Goal: Task Accomplishment & Management: Manage account settings

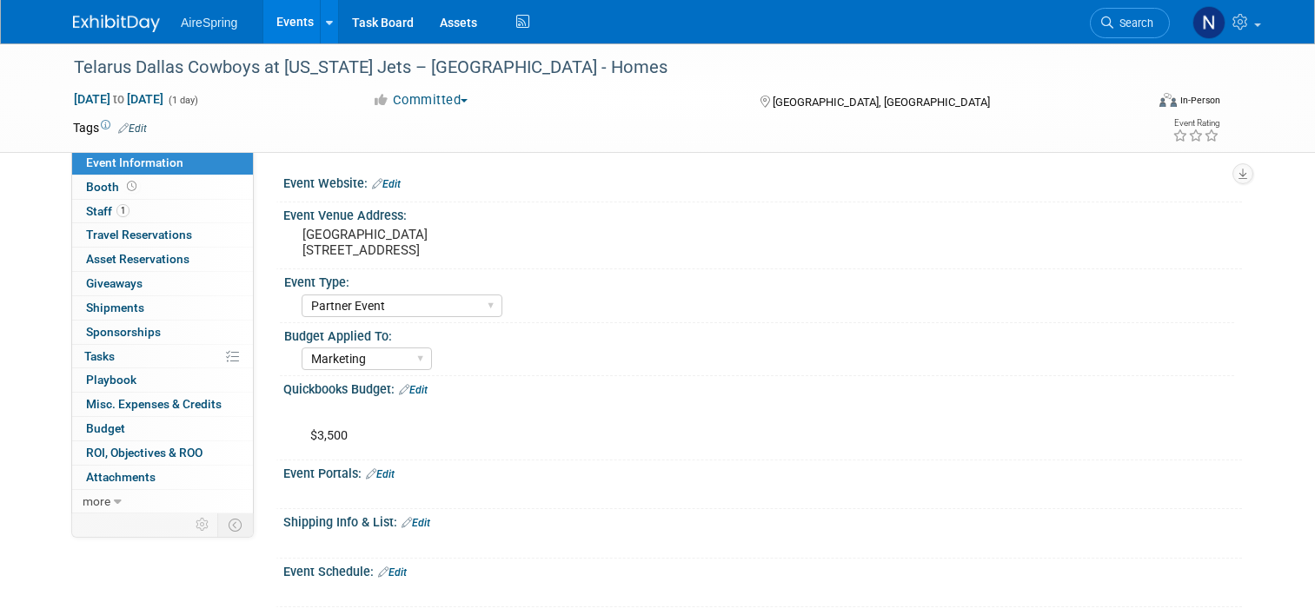
select select "Partner Event"
select select "Marketing"
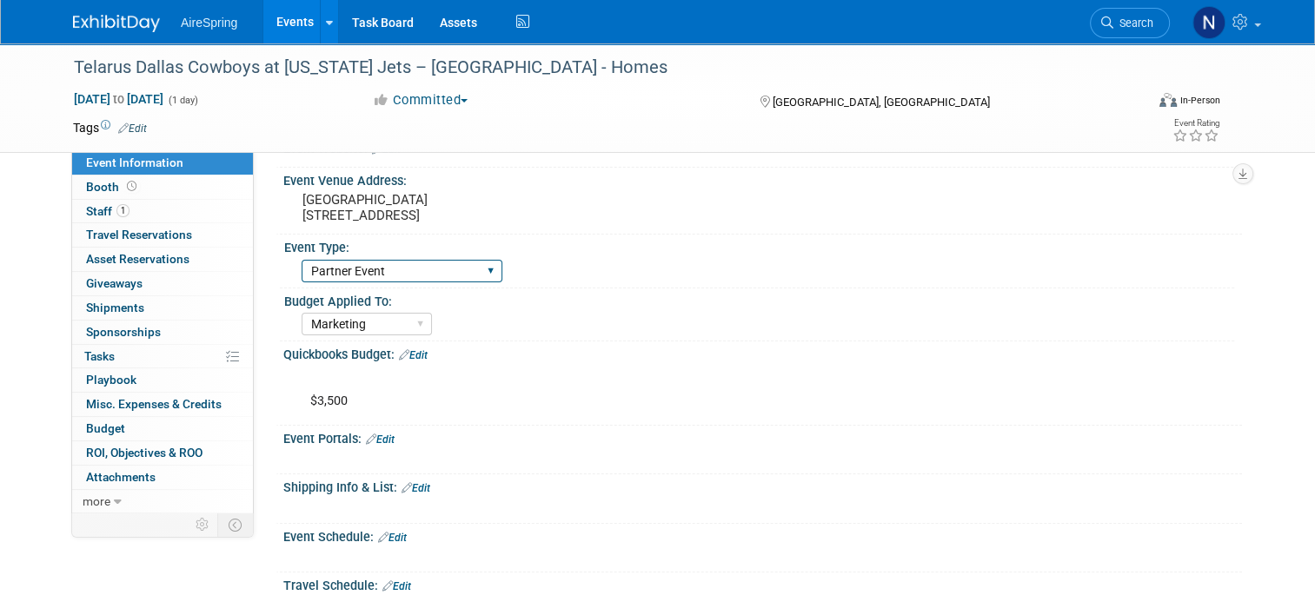
scroll to position [87, 0]
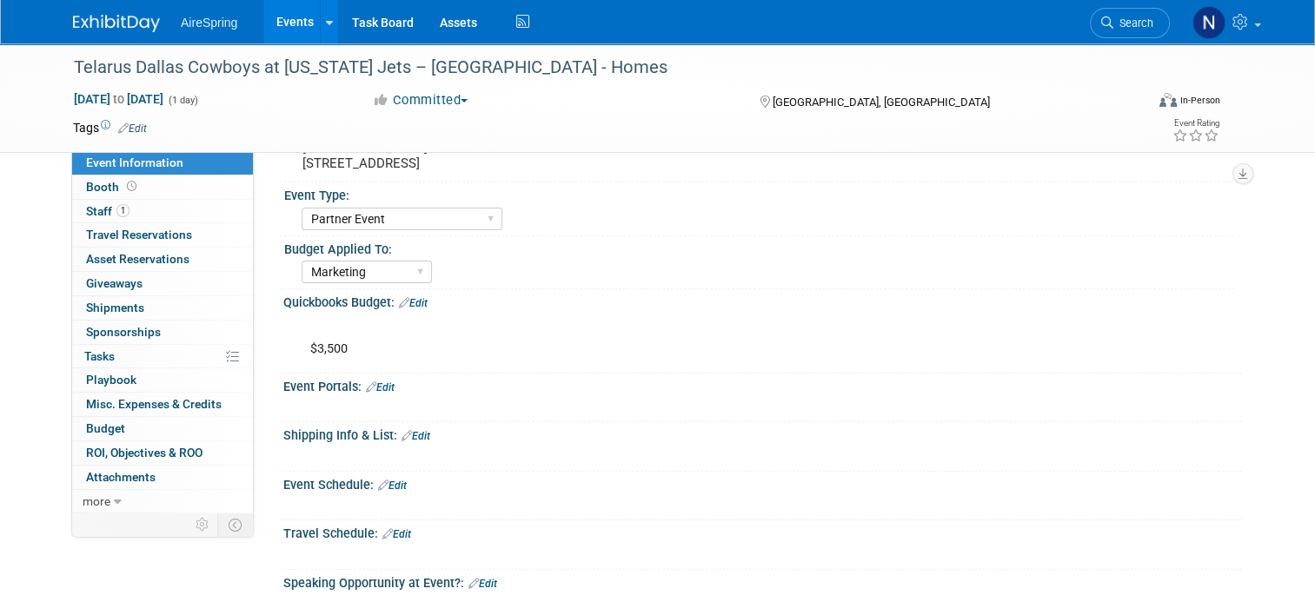
click at [269, 24] on link "Events" at bounding box center [294, 21] width 63 height 43
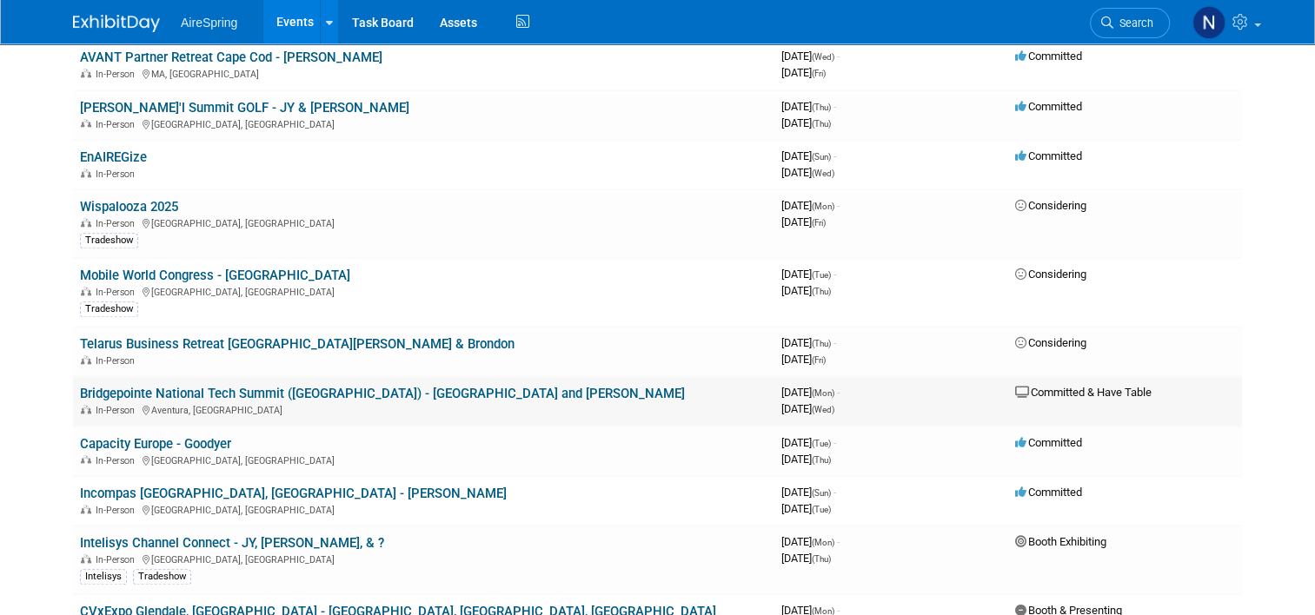
scroll to position [1825, 0]
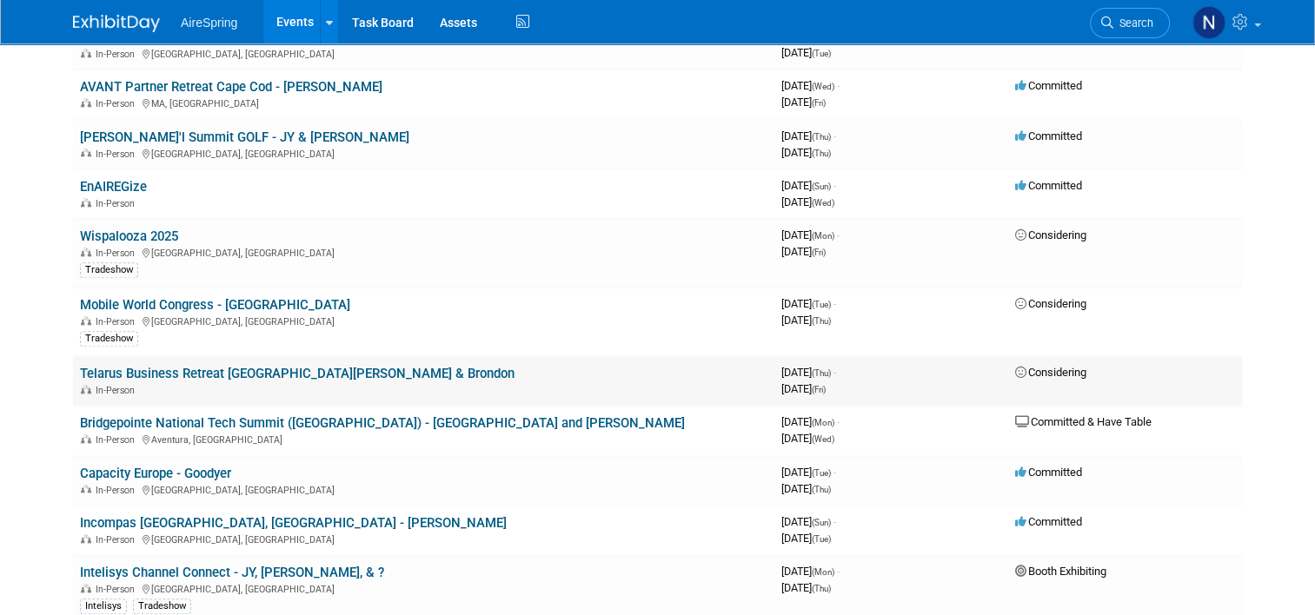
click at [222, 366] on link "Telarus Business Retreat [GEOGRAPHIC_DATA][PERSON_NAME] & Brondon" at bounding box center [297, 374] width 434 height 16
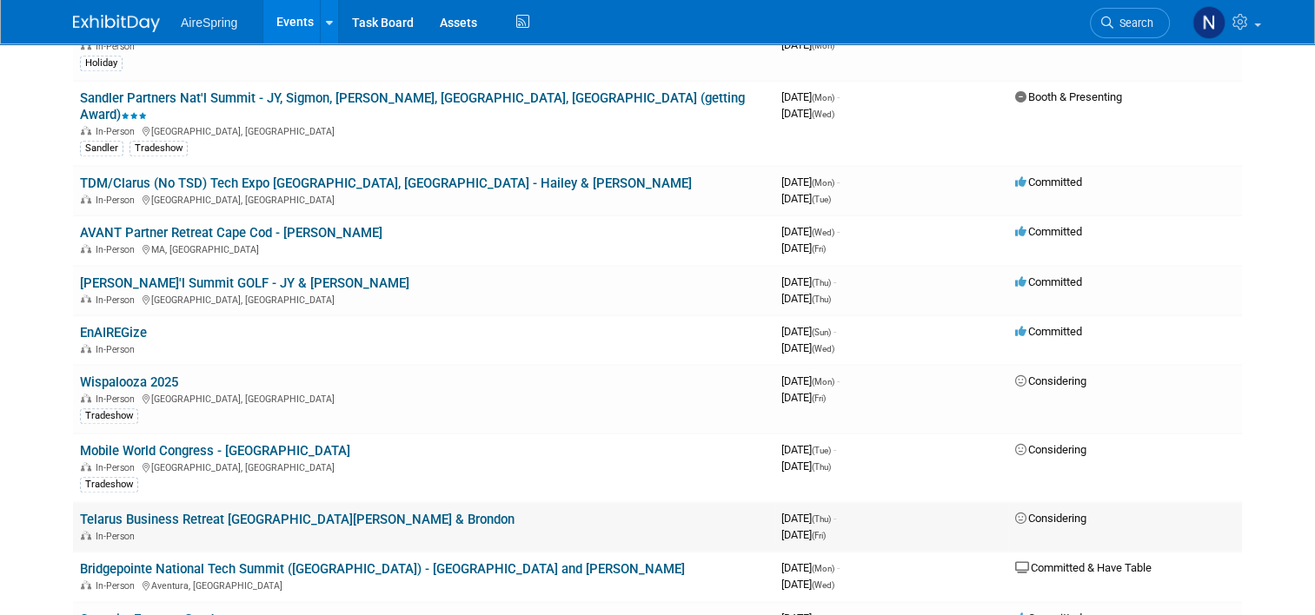
scroll to position [1651, 0]
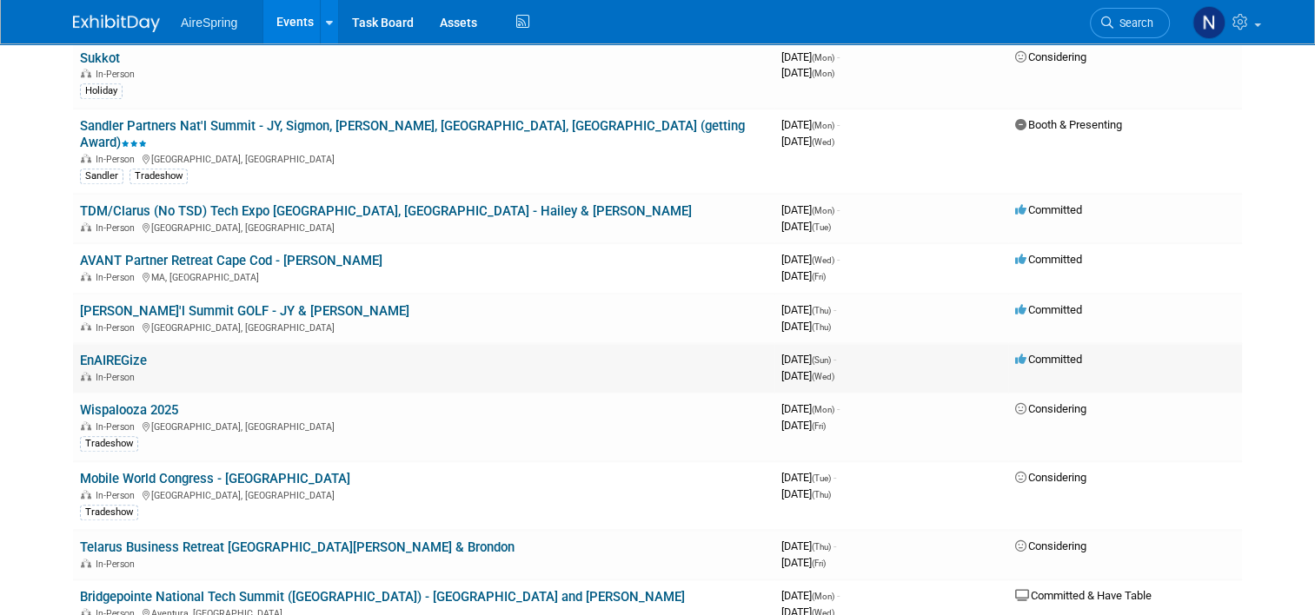
click at [104, 353] on link "EnAIREGize" at bounding box center [113, 361] width 67 height 16
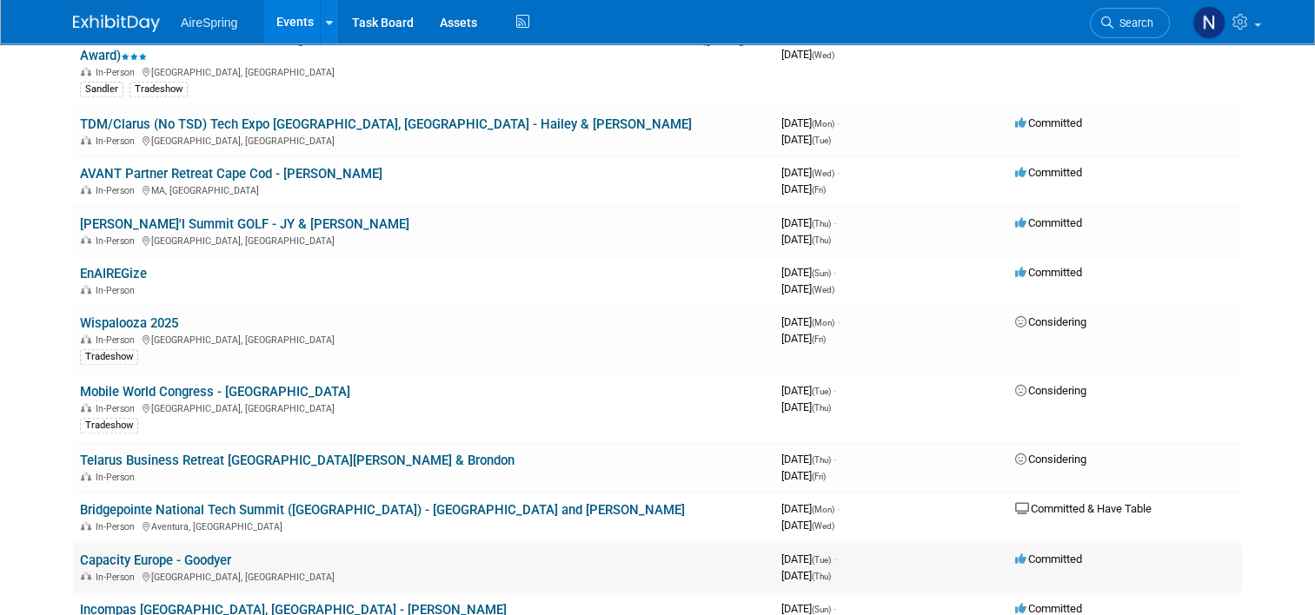
scroll to position [1825, 0]
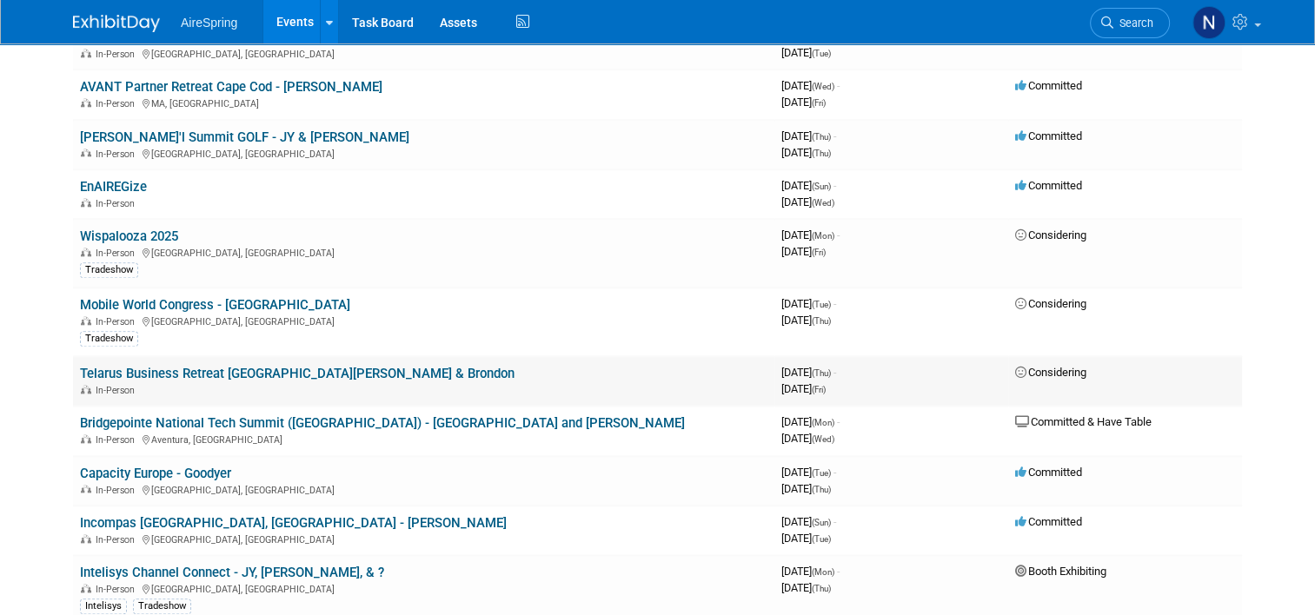
click at [238, 366] on link "Telarus Business Retreat [GEOGRAPHIC_DATA][PERSON_NAME] & Brondon" at bounding box center [297, 374] width 434 height 16
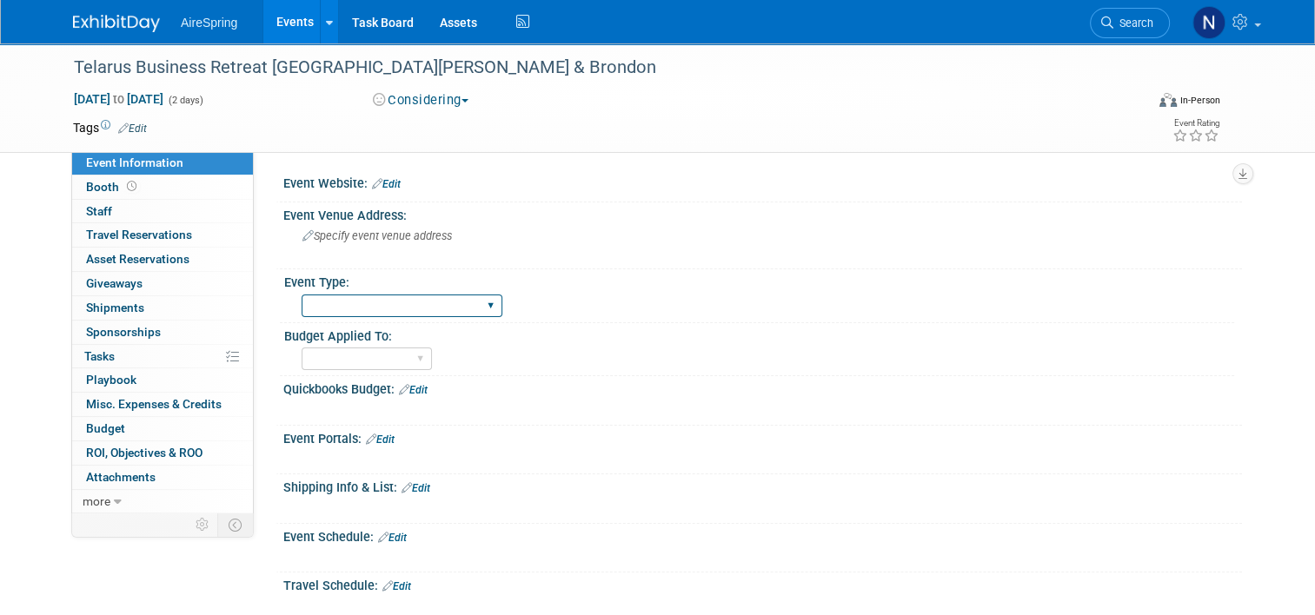
click at [448, 314] on select "AireSpring Event AireSpring Internal Partner Event Training Tradeshow - Exhibit…" at bounding box center [402, 306] width 201 height 23
select select "AireSpring Event"
click at [302, 295] on select "AireSpring Event AireSpring Internal Partner Event Training Tradeshow - Exhibit…" at bounding box center [402, 306] width 201 height 23
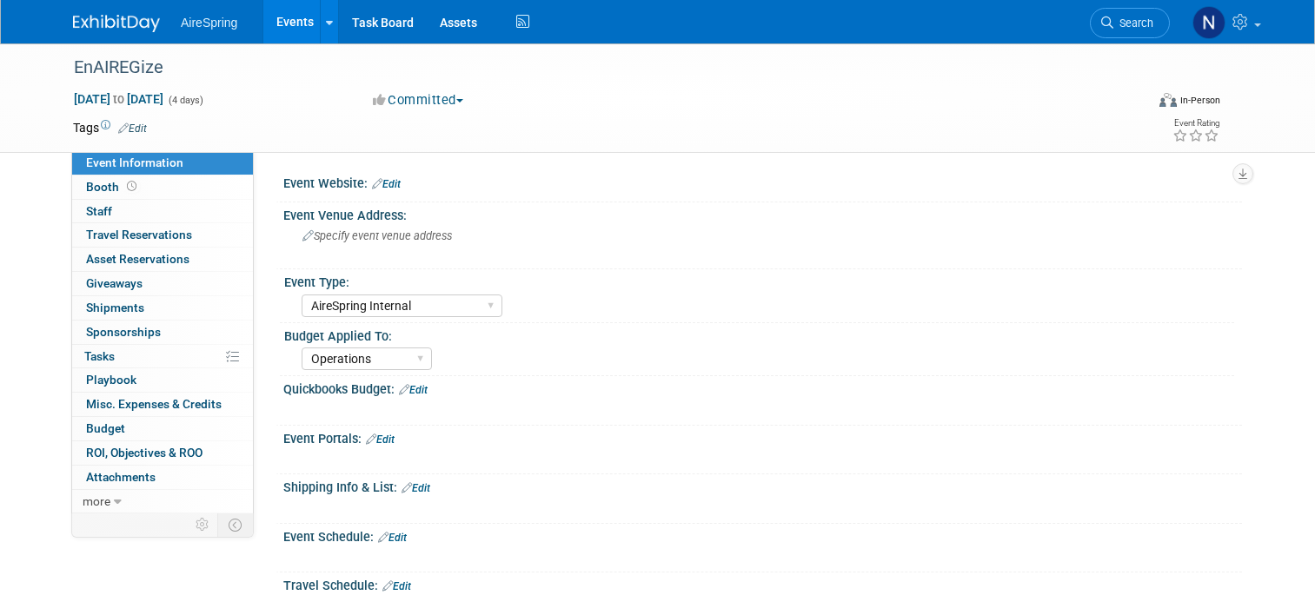
select select "AireSpring Internal"
select select "Operations"
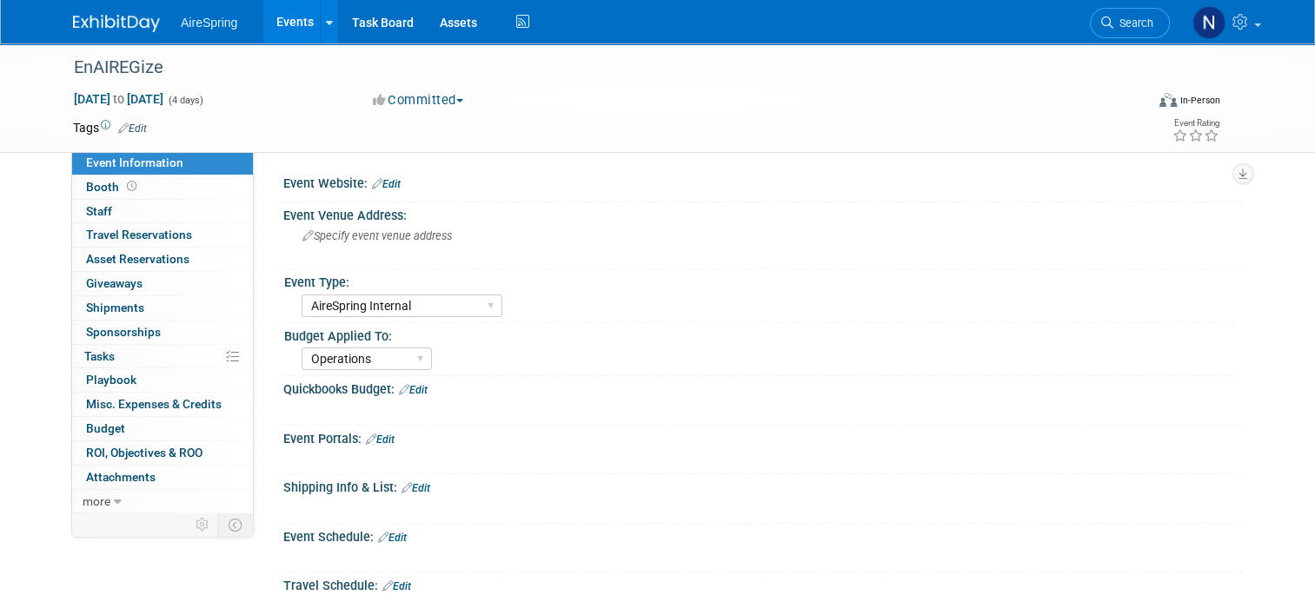
scroll to position [499, 0]
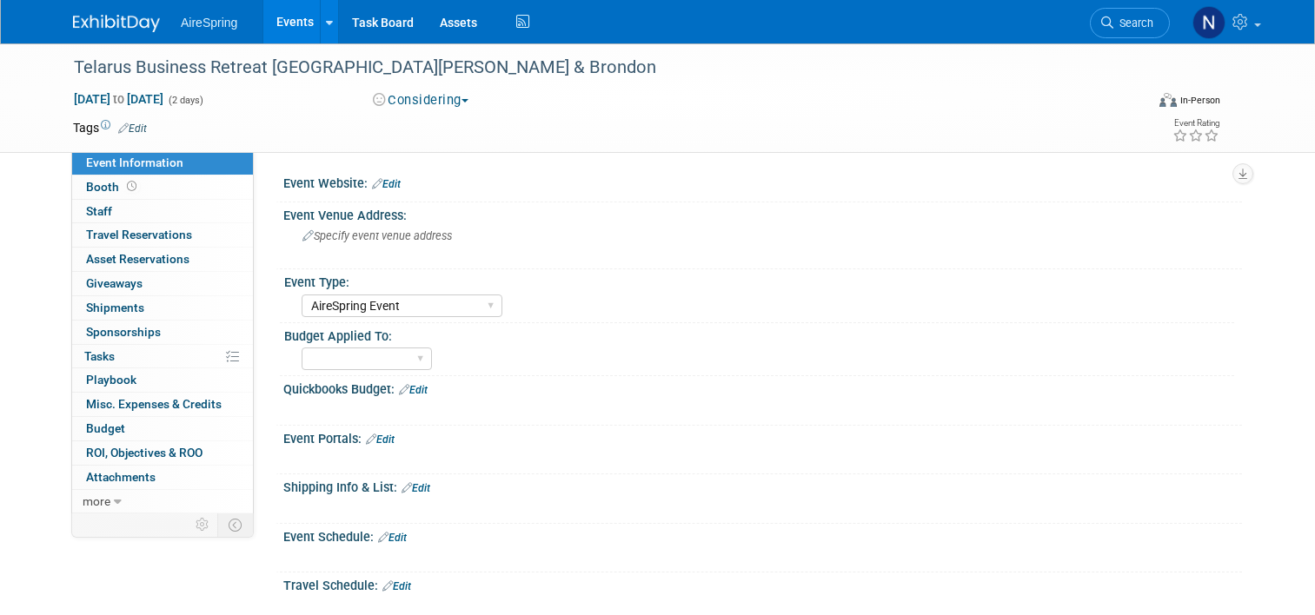
select select "AireSpring Event"
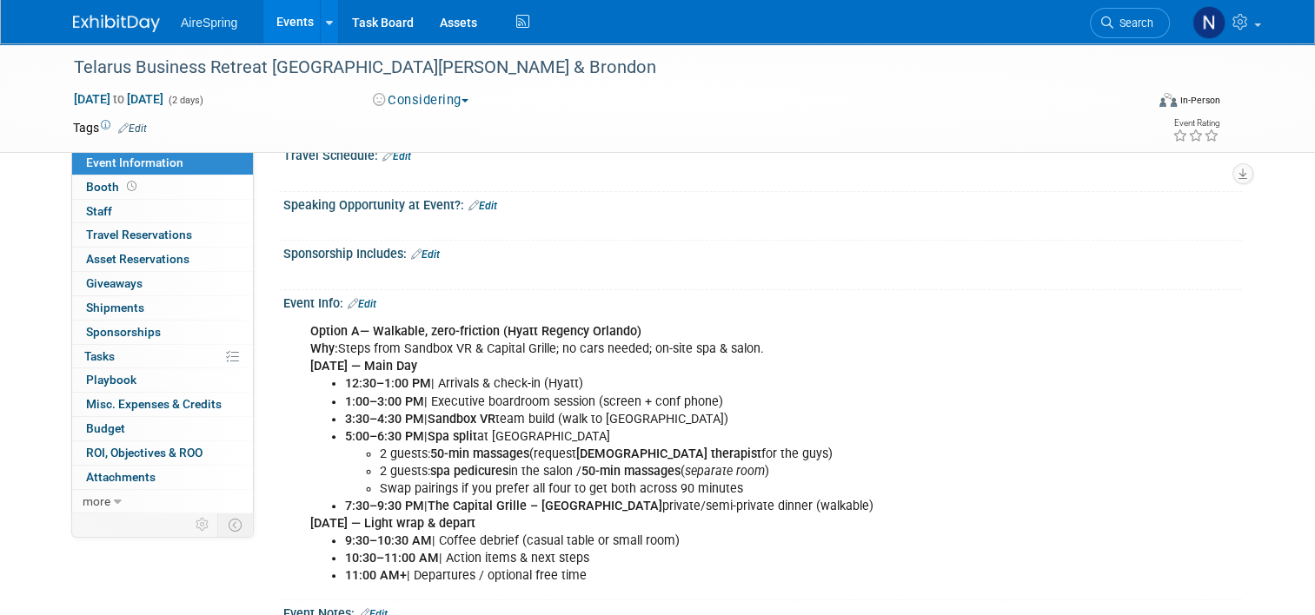
scroll to position [608, 0]
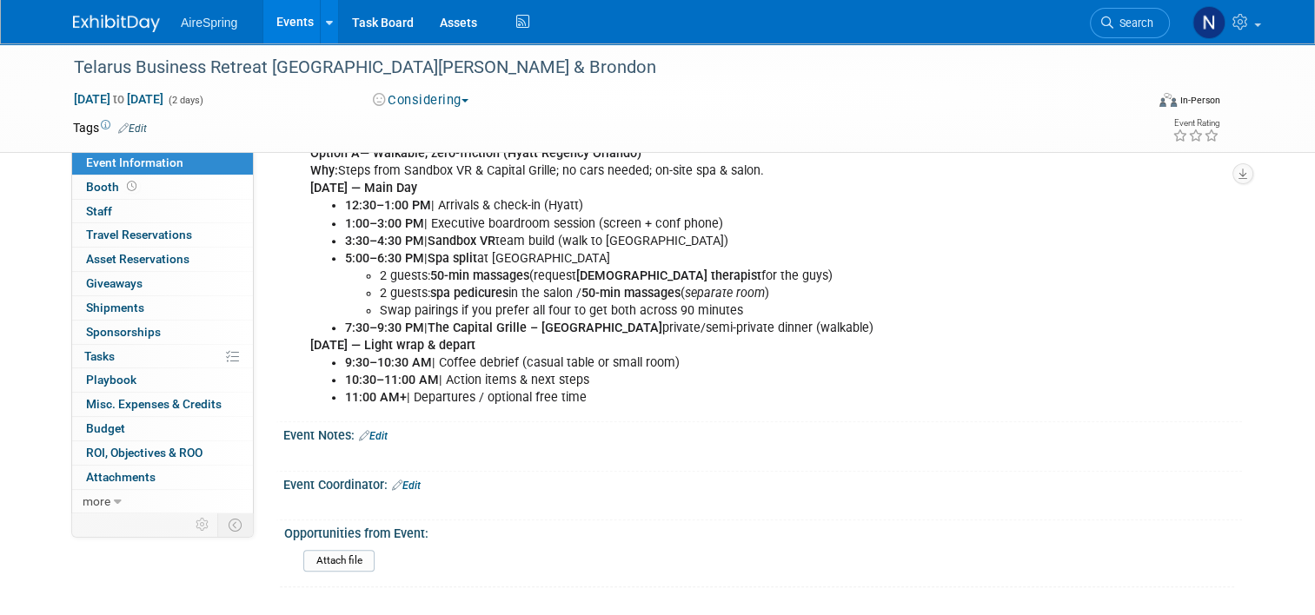
click at [382, 433] on div "Event Notes: Edit" at bounding box center [762, 433] width 958 height 23
click at [371, 431] on link "Edit" at bounding box center [373, 436] width 29 height 12
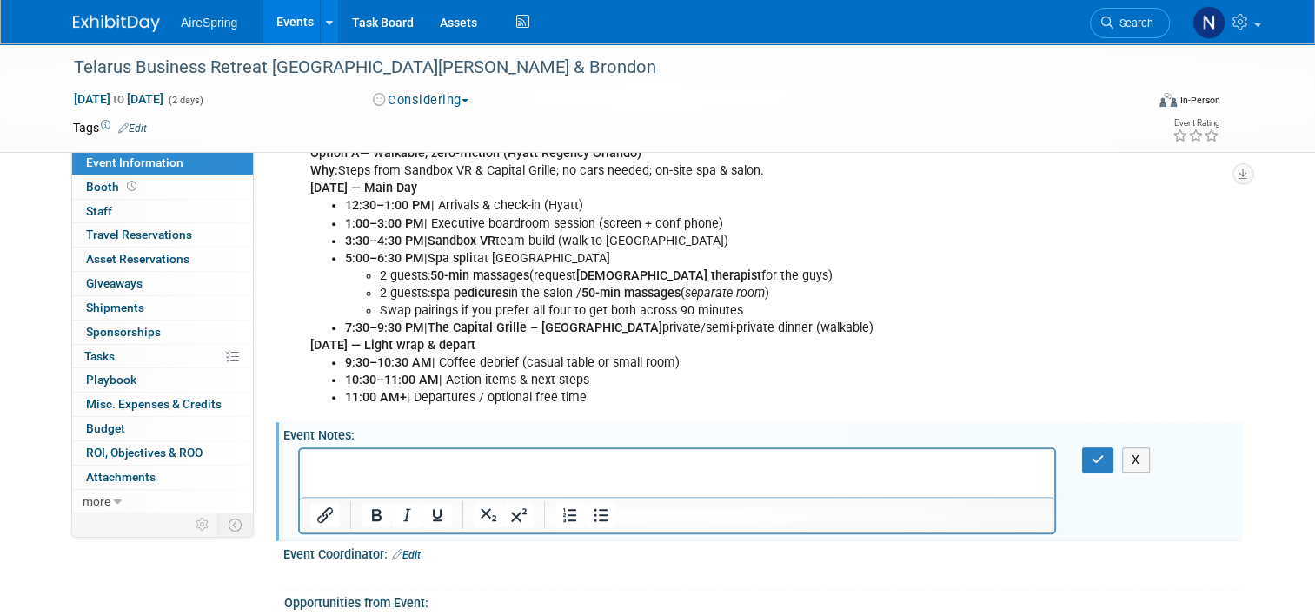
scroll to position [0, 0]
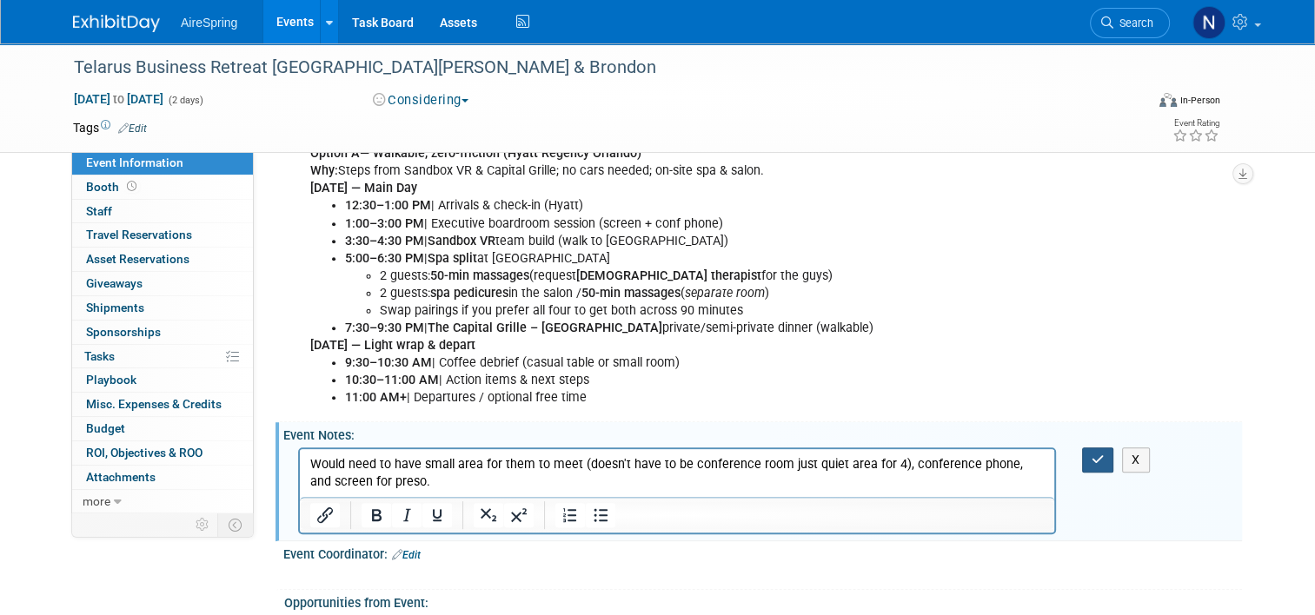
drag, startPoint x: 1110, startPoint y: 451, endPoint x: 544, endPoint y: 9, distance: 718.7
click at [1104, 454] on icon "button" at bounding box center [1097, 460] width 13 height 12
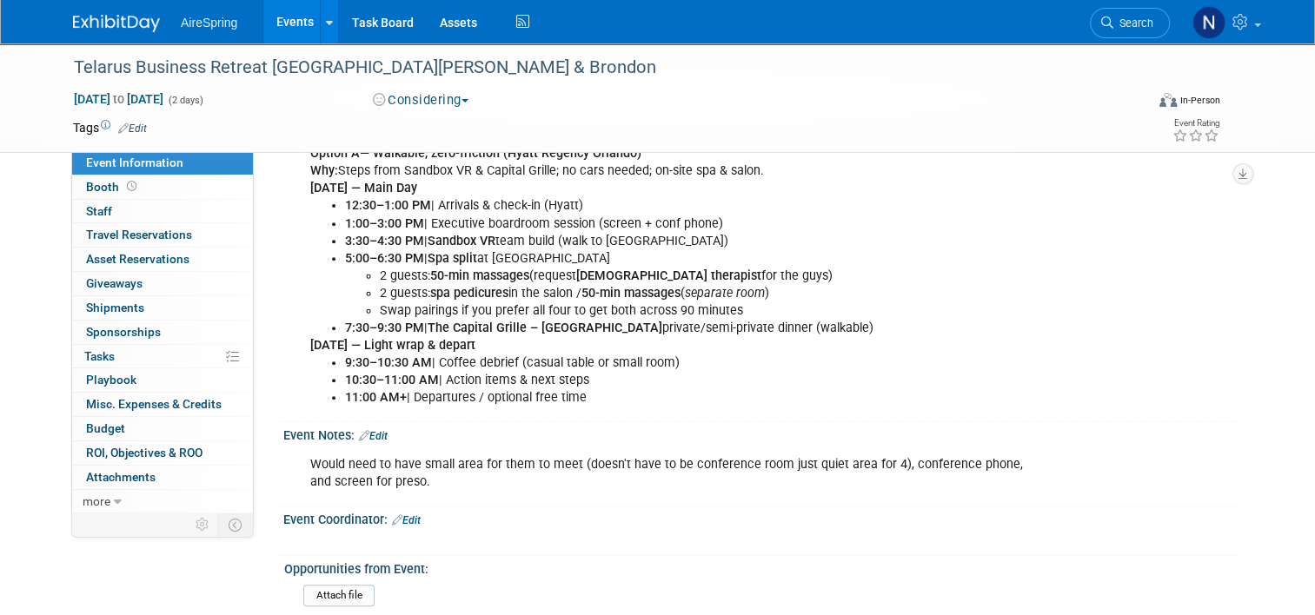
drag, startPoint x: 371, startPoint y: 425, endPoint x: 385, endPoint y: 440, distance: 20.3
click at [371, 430] on link "Edit" at bounding box center [373, 436] width 29 height 12
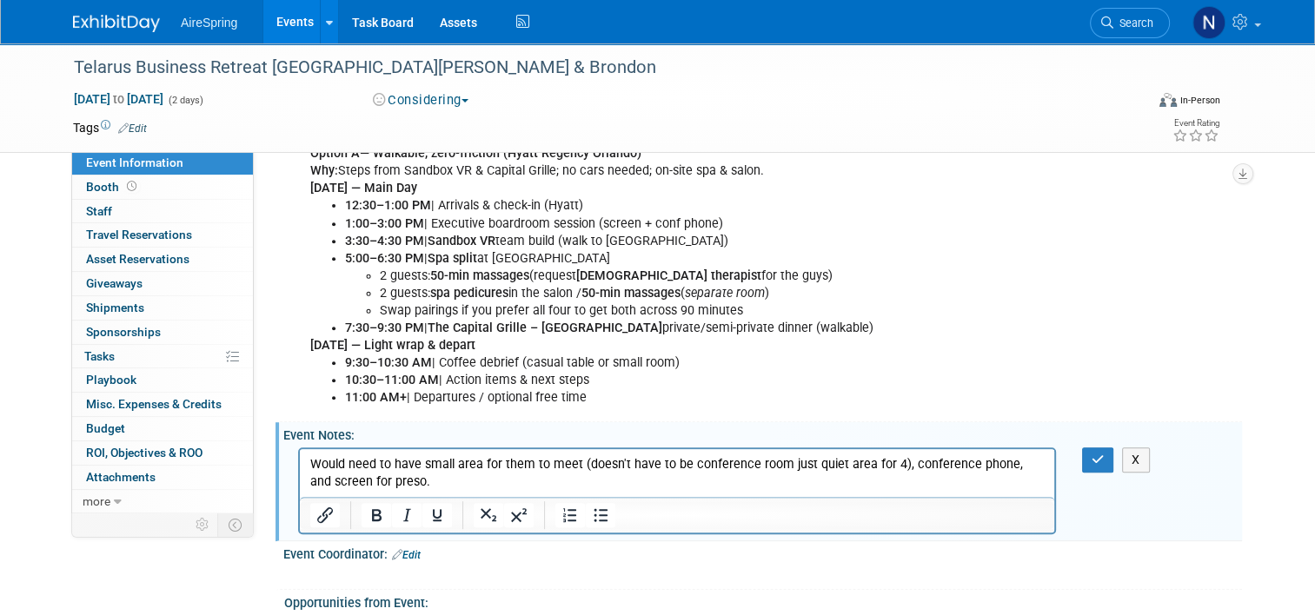
click at [412, 482] on p "Would need to have small area for them to meet (doesn't have to be conference r…" at bounding box center [677, 472] width 734 height 35
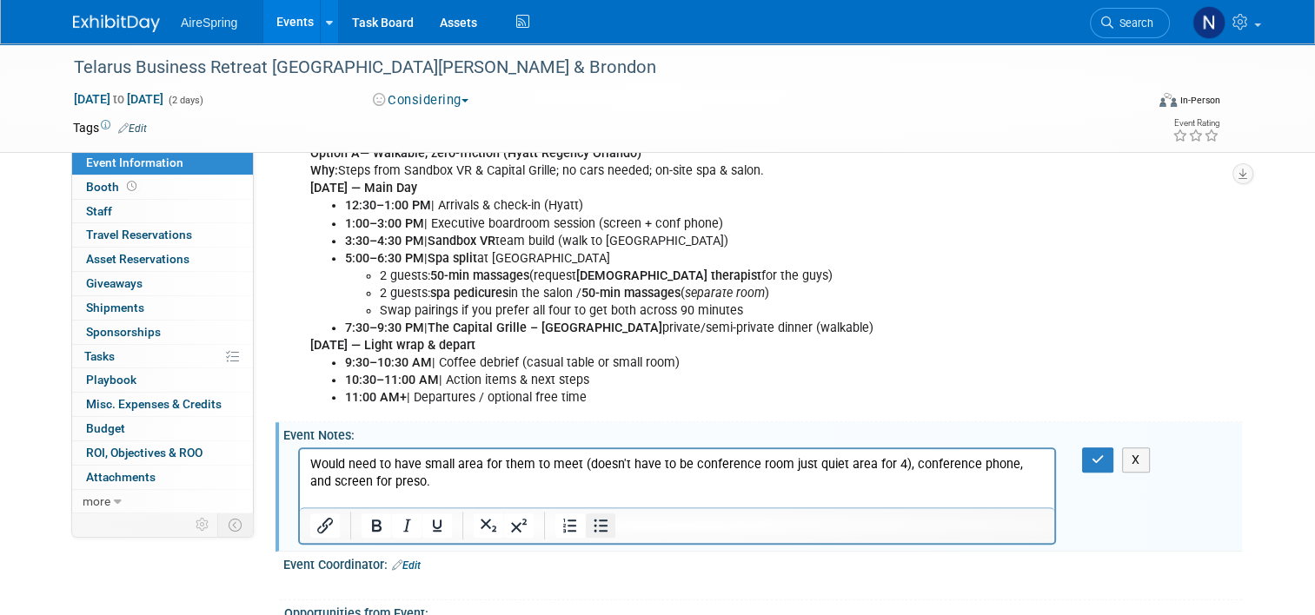
click at [598, 527] on icon "Bullet list" at bounding box center [600, 525] width 21 height 21
click at [514, 486] on li "Would need to have small area for them to meet (doesn't have to be conference r…" at bounding box center [694, 472] width 699 height 35
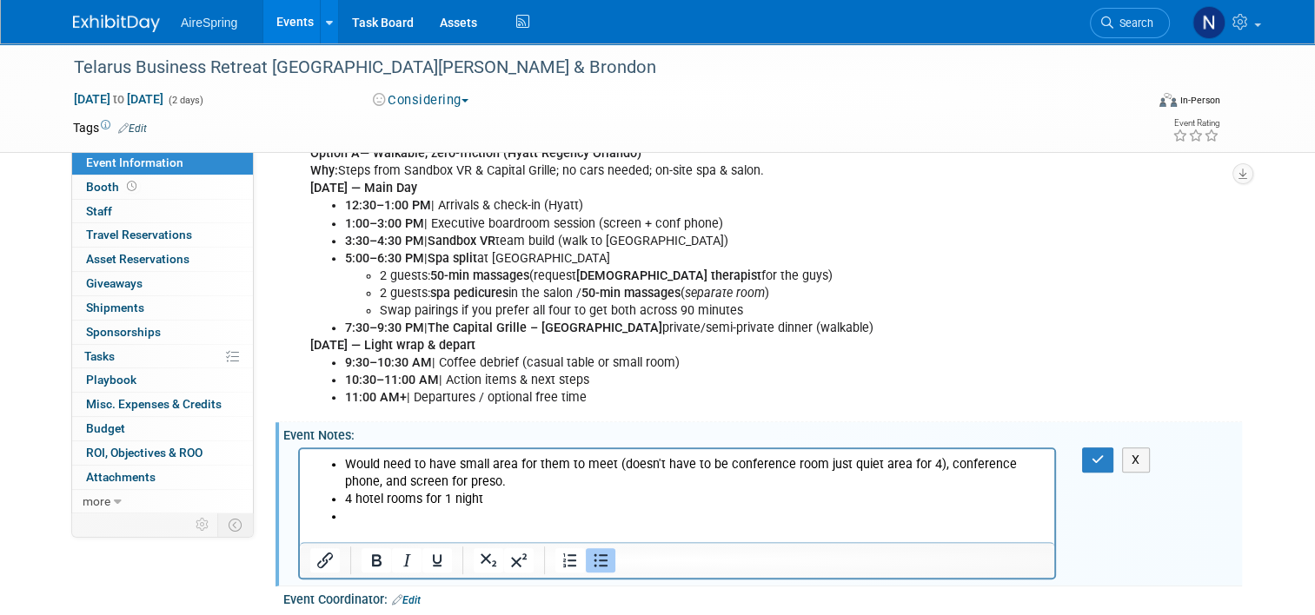
drag, startPoint x: 609, startPoint y: 460, endPoint x: 626, endPoint y: 460, distance: 16.5
click at [610, 460] on li "Would need to have small area for them to meet (doesn't have to be conference r…" at bounding box center [694, 472] width 699 height 35
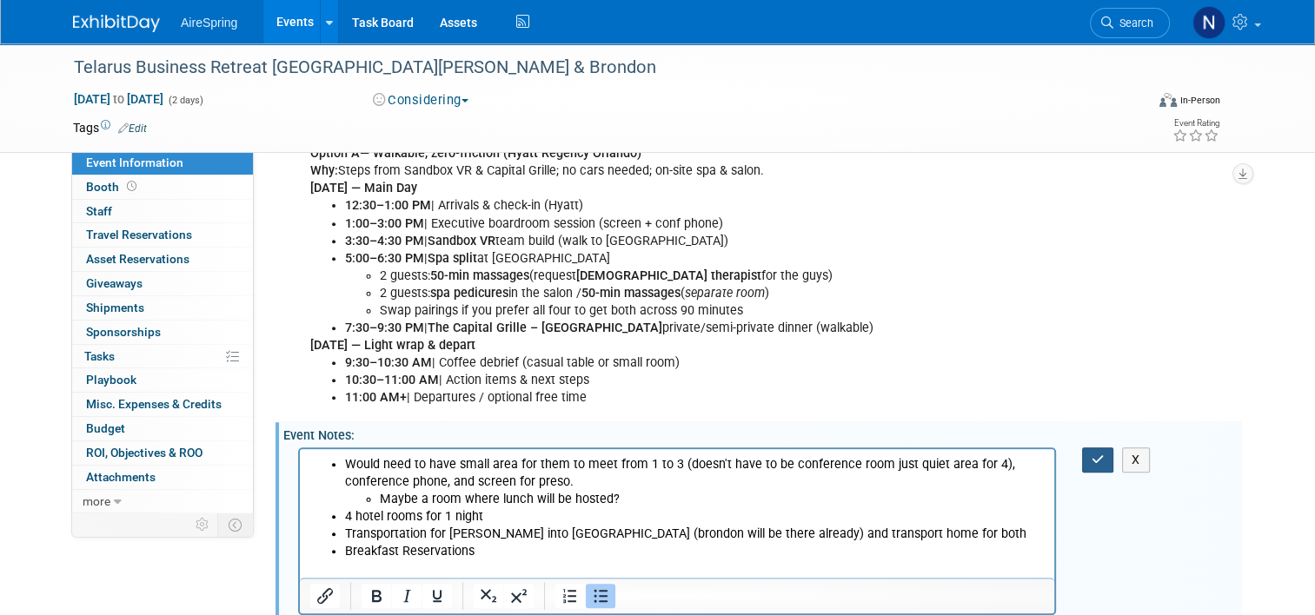
click at [1095, 453] on button "button" at bounding box center [1098, 459] width 32 height 25
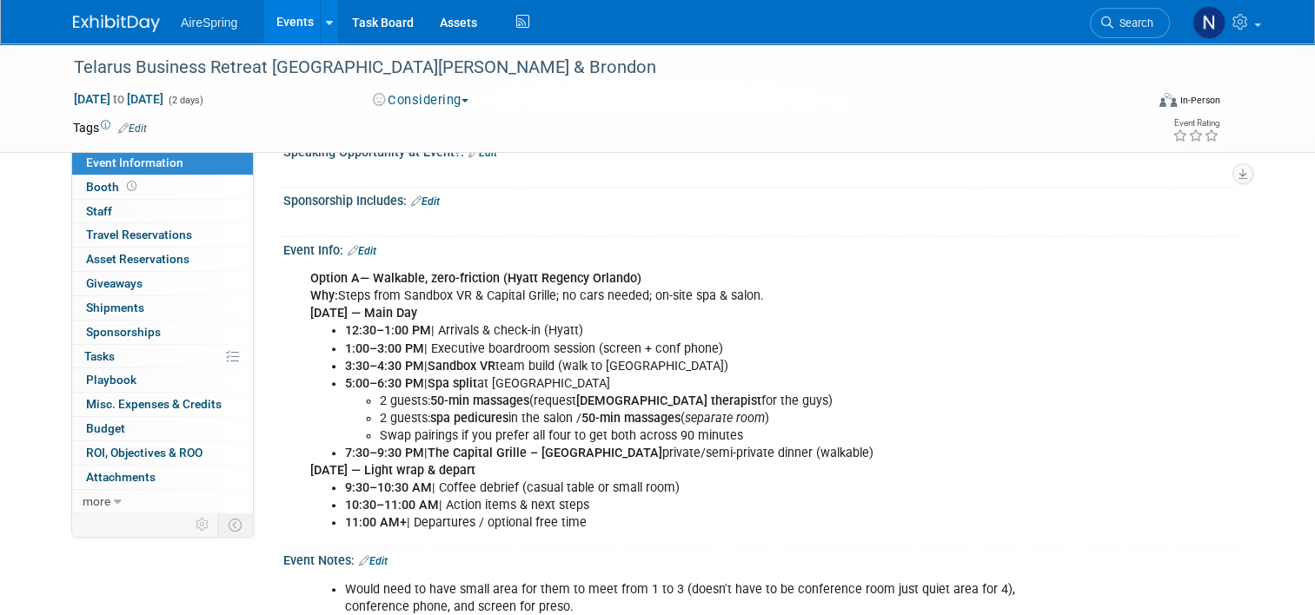
scroll to position [521, 0]
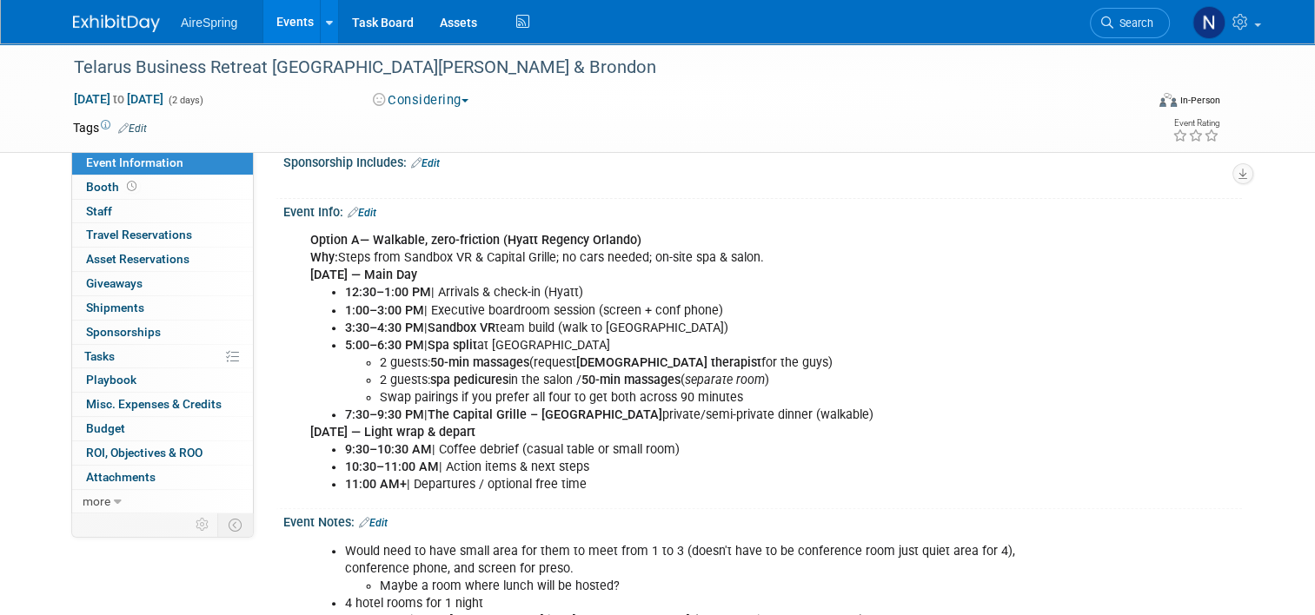
click at [298, 11] on link "Events" at bounding box center [294, 21] width 63 height 43
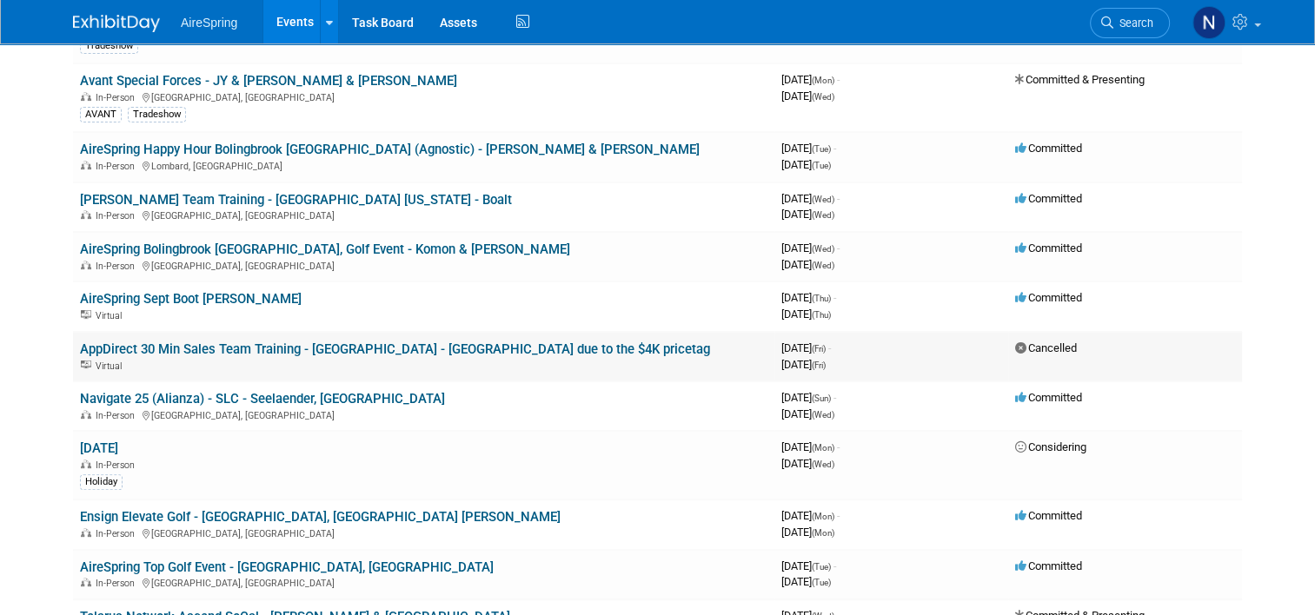
scroll to position [434, 0]
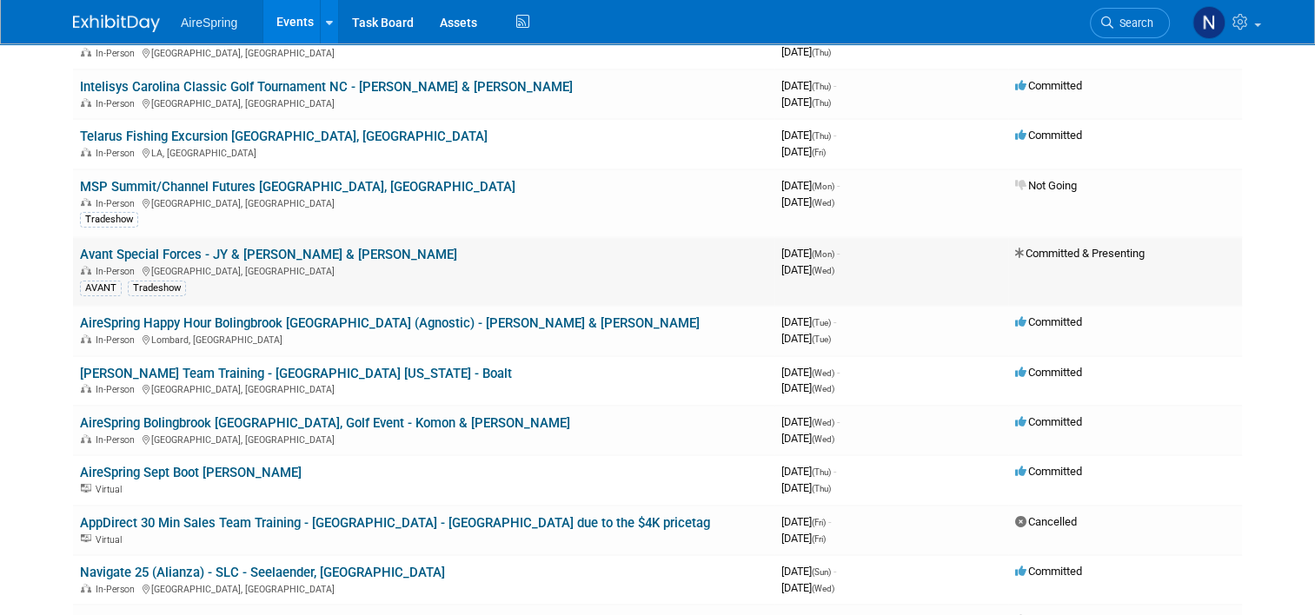
click at [271, 237] on td "Avant Special Forces - JY & [PERSON_NAME] & [PERSON_NAME] In-Person [GEOGRAPHIC…" at bounding box center [423, 271] width 701 height 69
click at [271, 247] on link "Avant Special Forces - JY & [PERSON_NAME] & [PERSON_NAME]" at bounding box center [268, 255] width 377 height 16
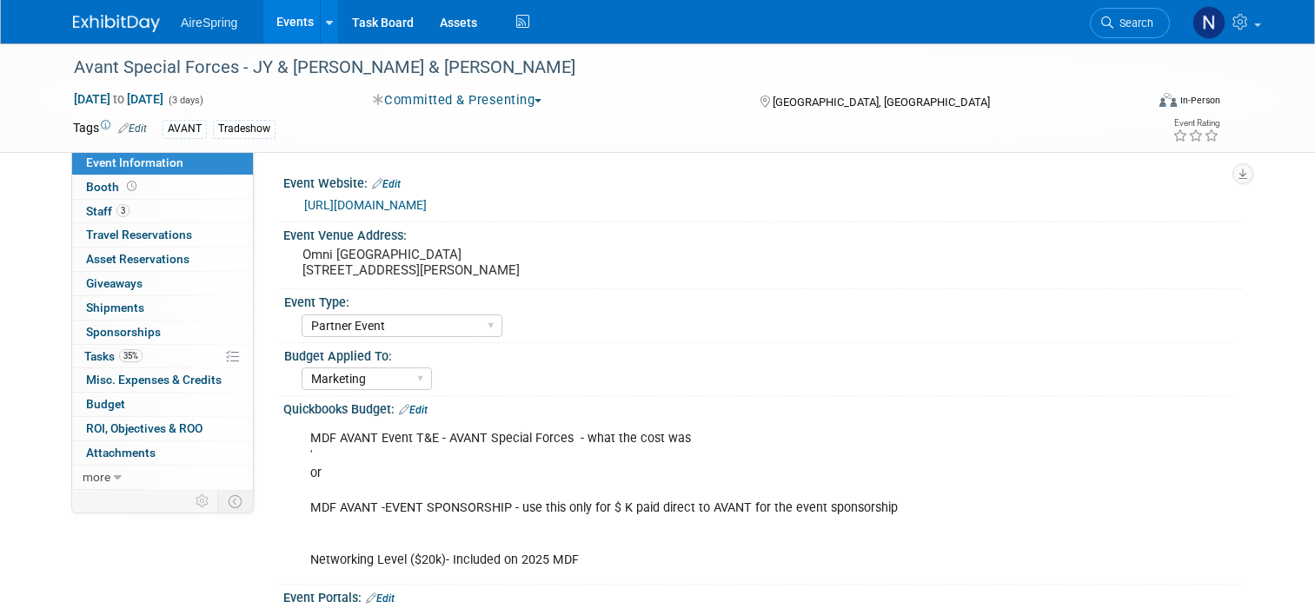
select select "Partner Event"
select select "Marketing"
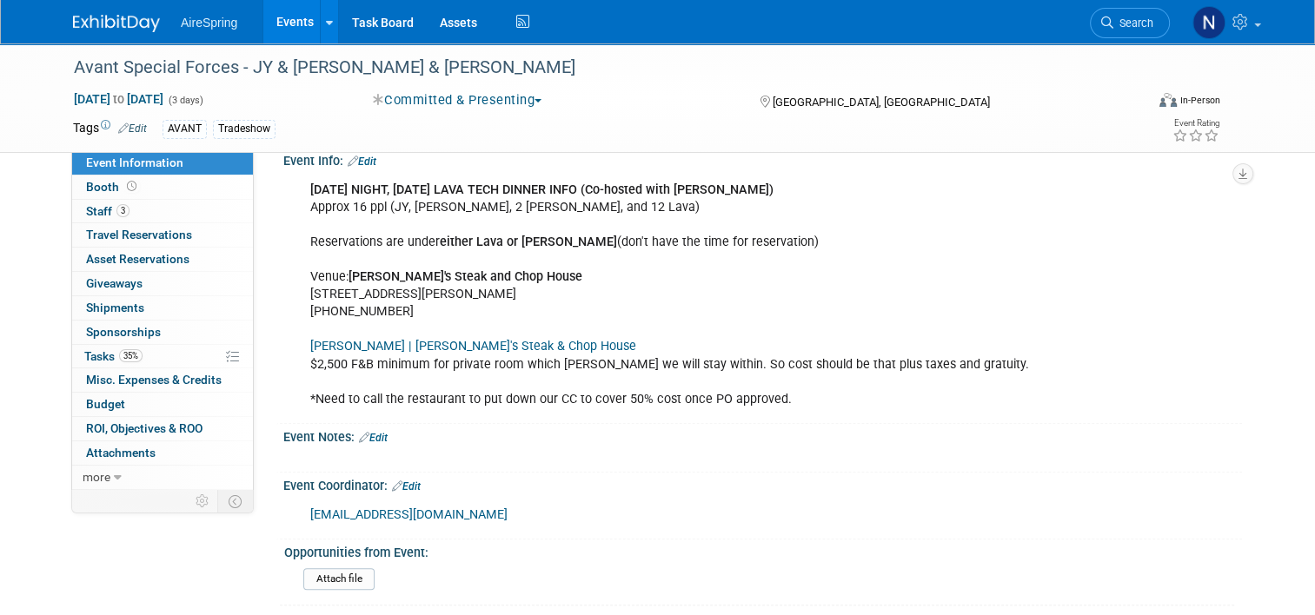
scroll to position [1825, 0]
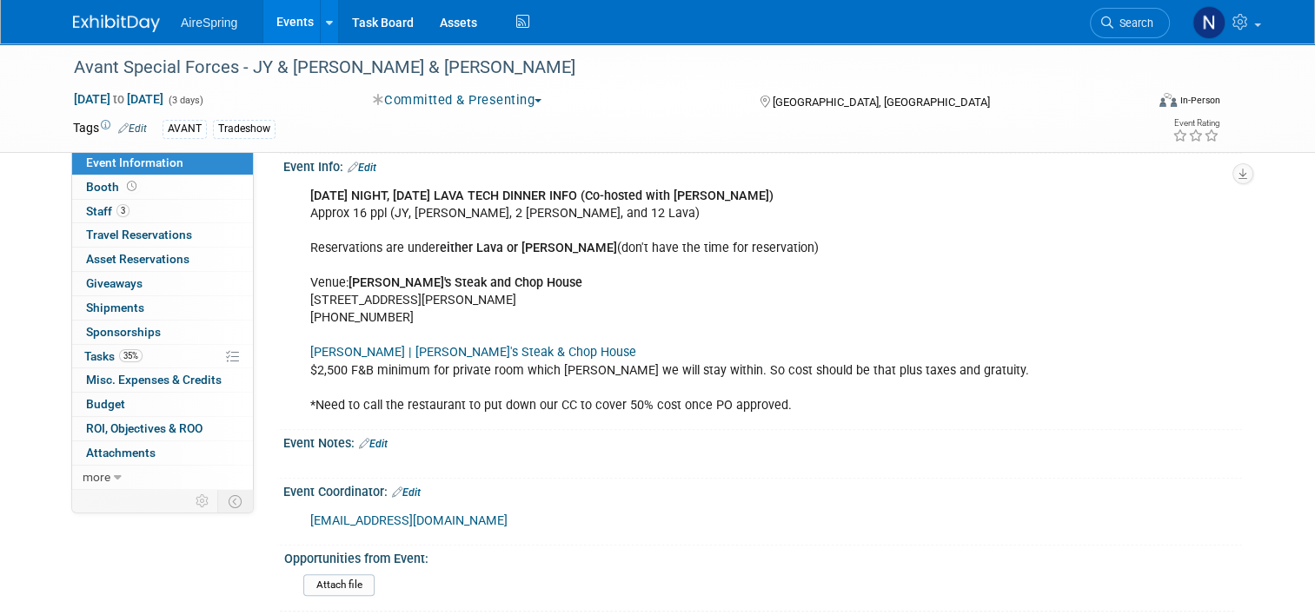
click at [366, 162] on link "Edit" at bounding box center [362, 168] width 29 height 12
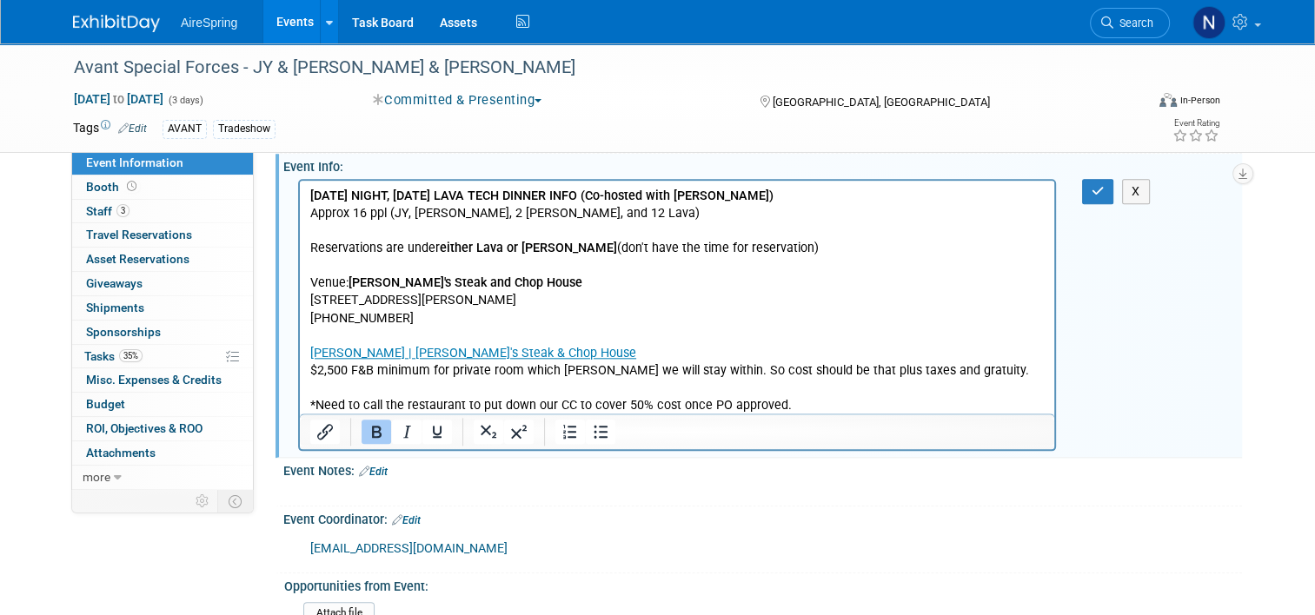
scroll to position [0, 0]
drag, startPoint x: 802, startPoint y: 249, endPoint x: 507, endPoint y: 249, distance: 295.4
click at [507, 249] on p "[DATE] NIGHT, [DATE] LAVA TECH DINNER INFO (Co-hosted with Cato) Approx 16 ppl …" at bounding box center [677, 300] width 734 height 227
drag, startPoint x: 475, startPoint y: 248, endPoint x: 440, endPoint y: 245, distance: 35.7
click at [440, 245] on b "either Lava Tech at 7:30pm" at bounding box center [517, 247] width 154 height 15
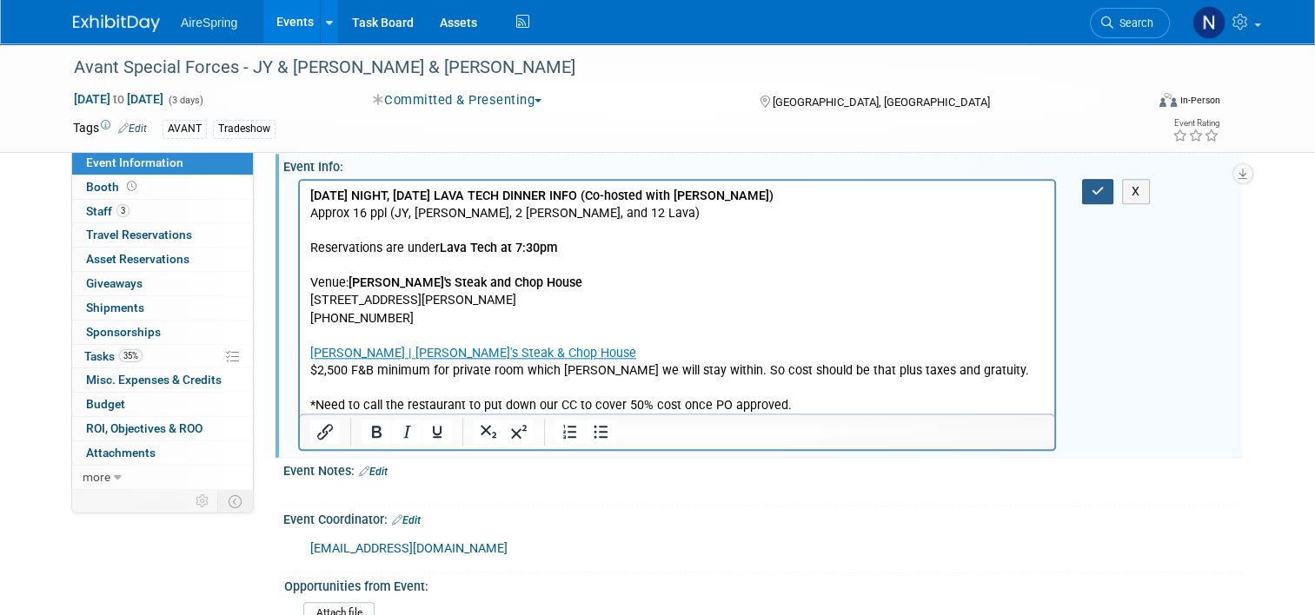
click at [1112, 185] on button "button" at bounding box center [1098, 191] width 32 height 25
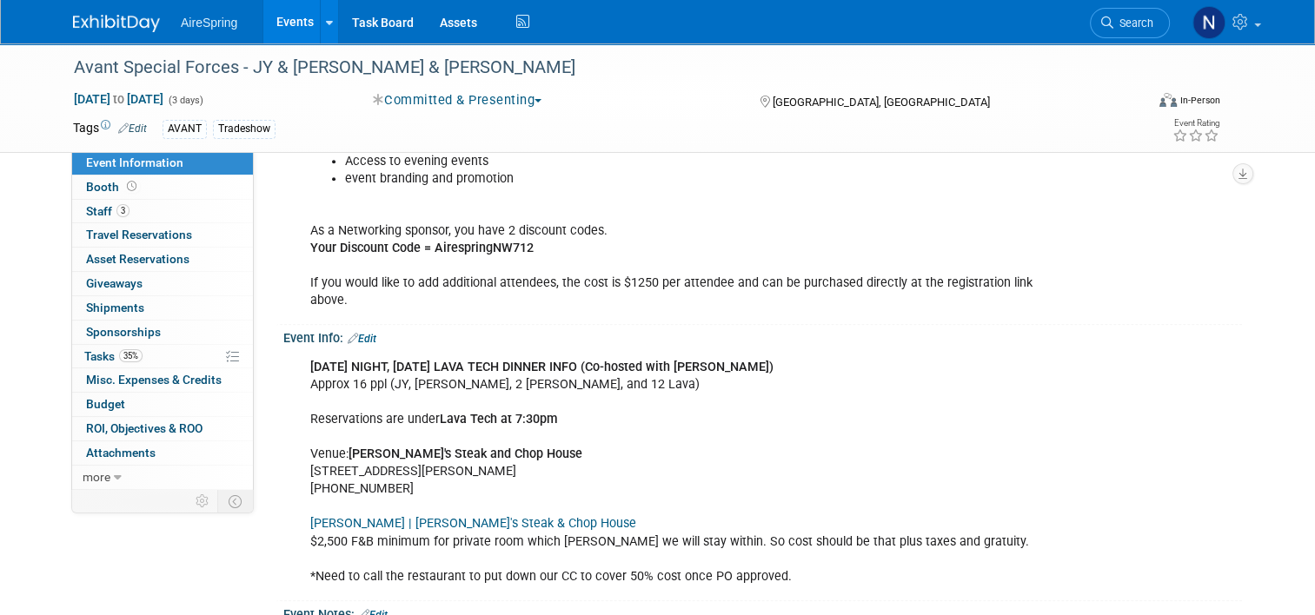
scroll to position [1651, 0]
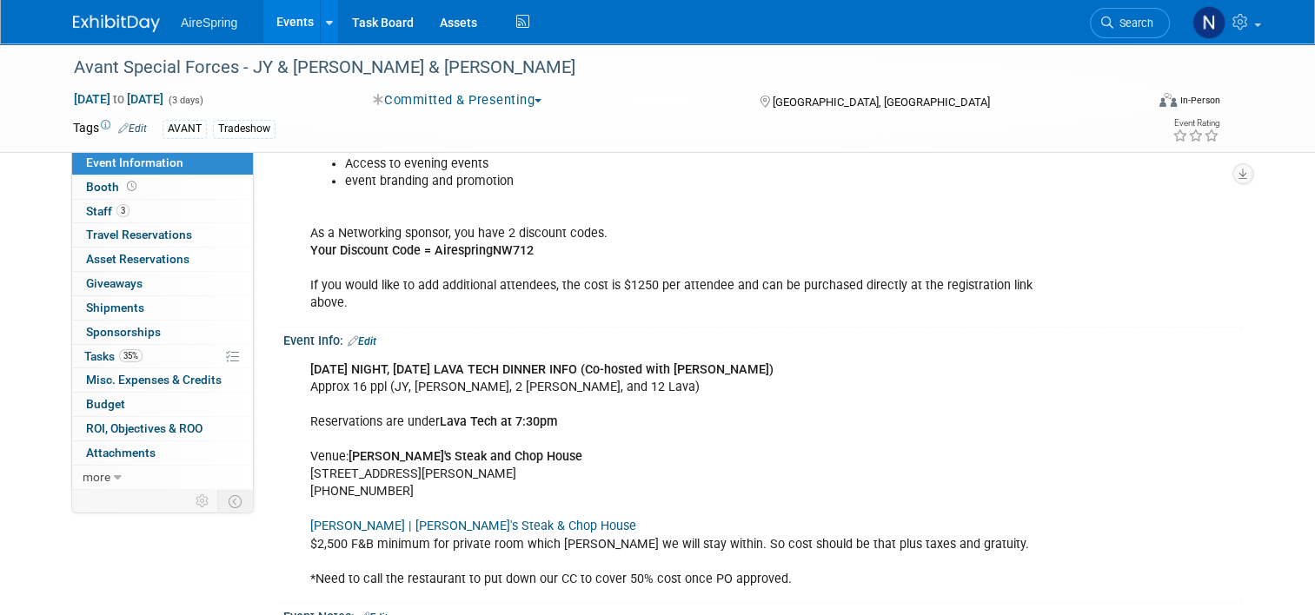
click at [364, 337] on link "Edit" at bounding box center [362, 341] width 29 height 12
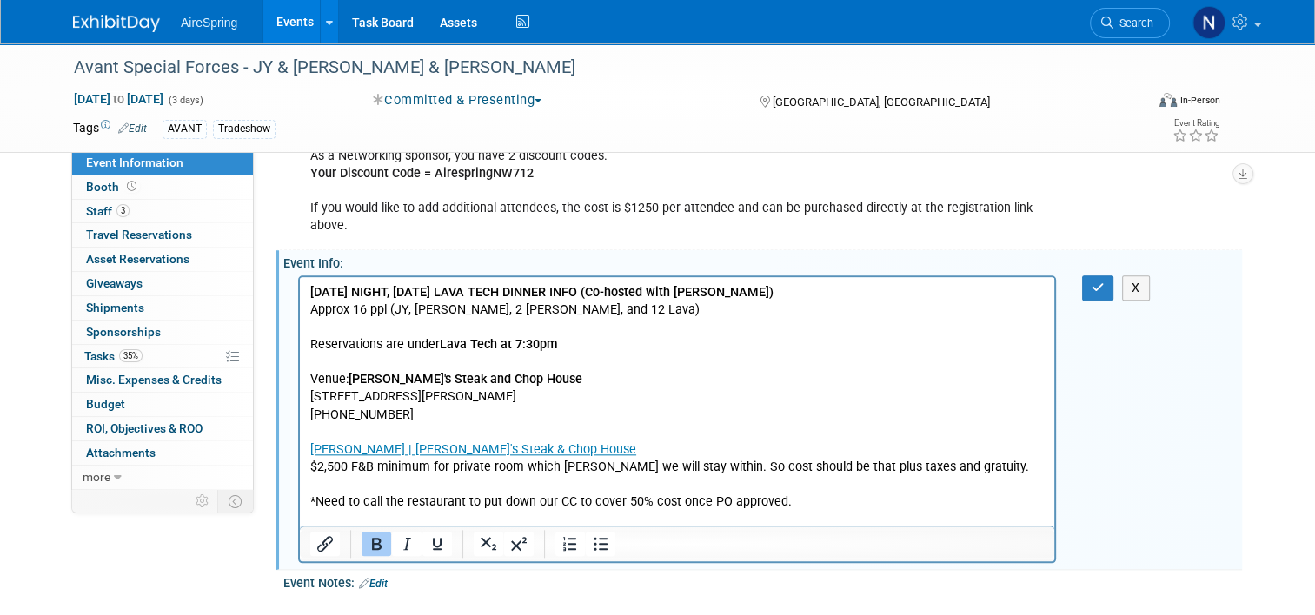
scroll to position [1825, 0]
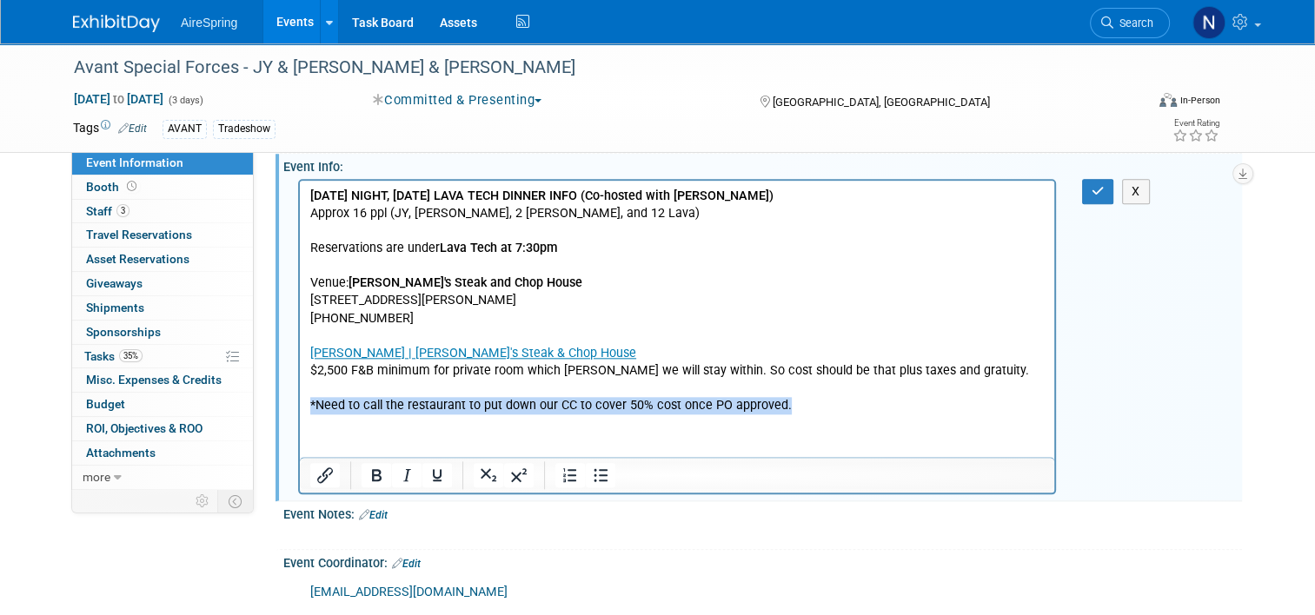
drag, startPoint x: 861, startPoint y: 410, endPoint x: 225, endPoint y: 423, distance: 636.2
click at [300, 414] on html "MONDAY NIGHT, Sept 15th LAVA TECH DINNER INFO (Co-hosted with Cato) Approx 16 p…" at bounding box center [677, 297] width 754 height 234
click at [850, 402] on p "MONDAY NIGHT, Sept 15th LAVA TECH DINNER INFO (Co-hosted with Cato) Approx 16 p…" at bounding box center [677, 300] width 734 height 227
click at [850, 400] on p "MONDAY NIGHT, Sept 15th LAVA TECH DINNER INFO (Co-hosted with Cato) Approx 16 p…" at bounding box center [677, 300] width 734 height 227
click at [826, 404] on p "MONDAY NIGHT, Sept 15th LAVA TECH DINNER INFO (Co-hosted with Cato) Approx 16 p…" at bounding box center [677, 300] width 734 height 227
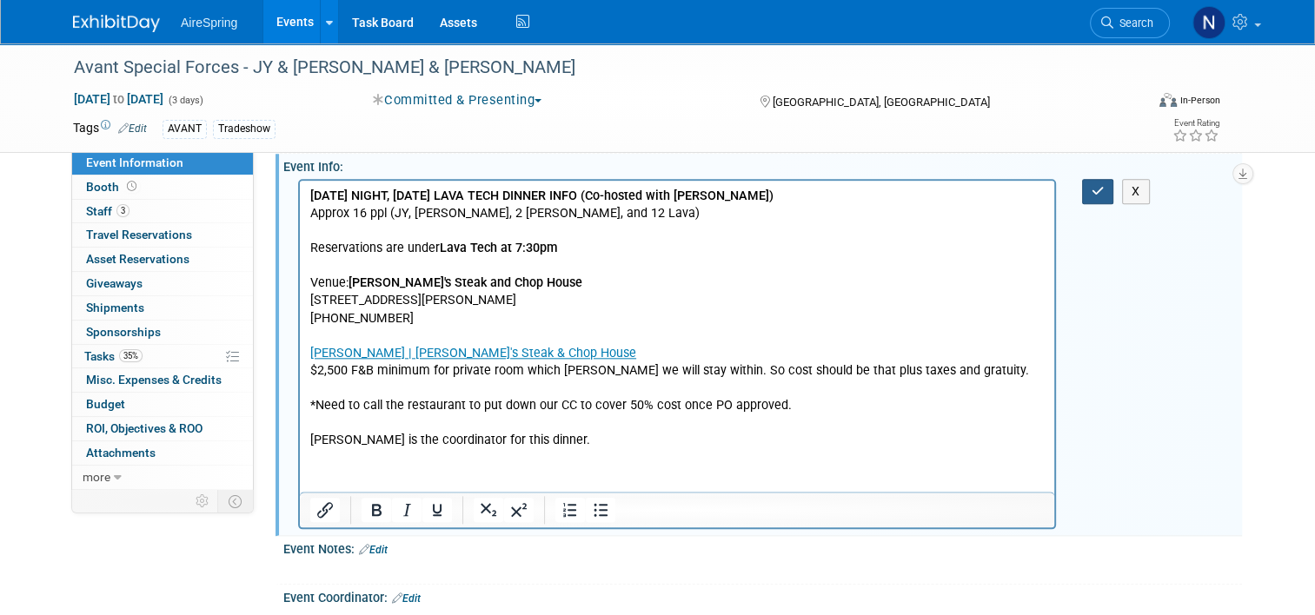
click at [1097, 184] on button "button" at bounding box center [1098, 191] width 32 height 25
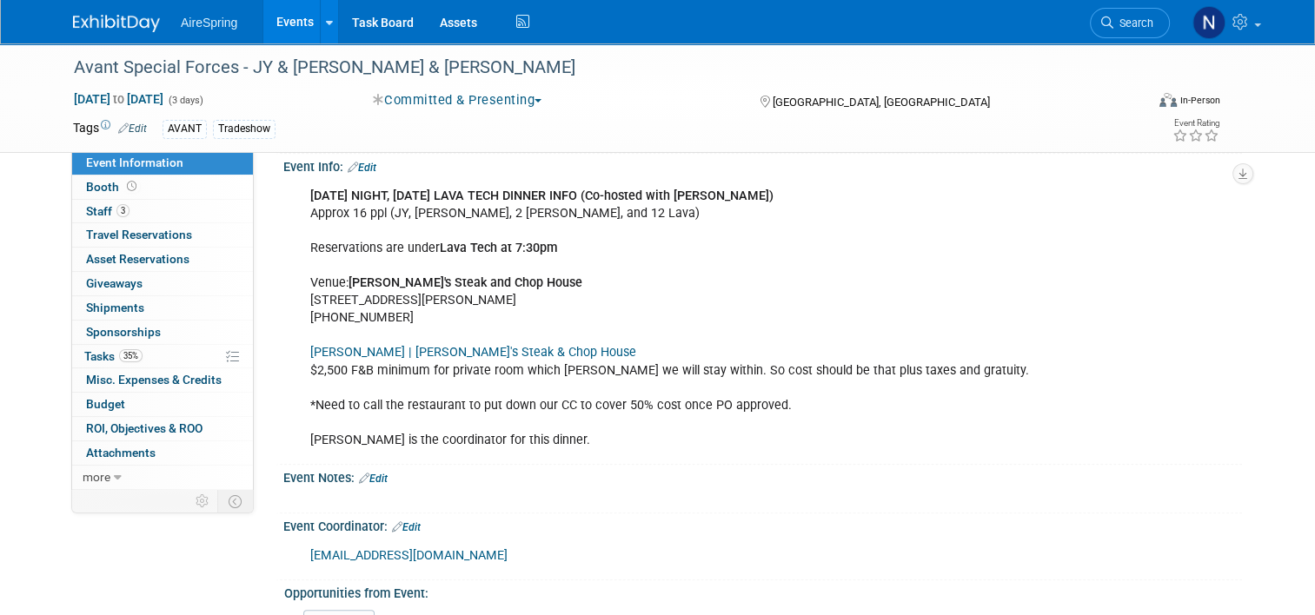
click at [305, 10] on link "Events" at bounding box center [294, 21] width 63 height 43
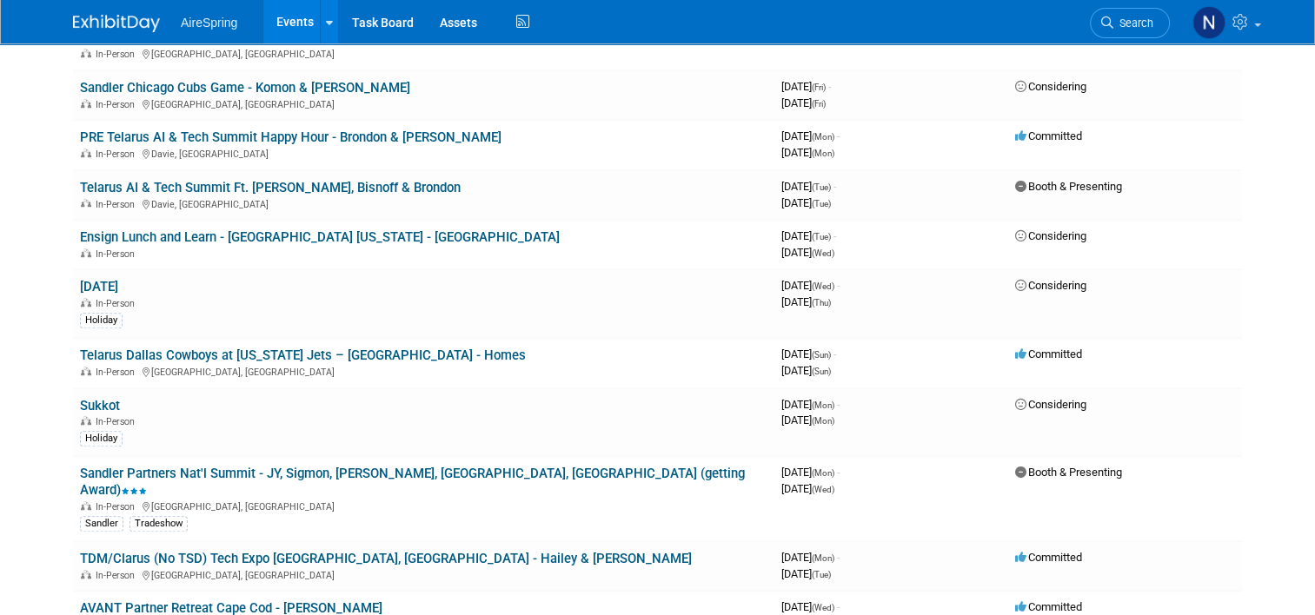
scroll to position [1130, 0]
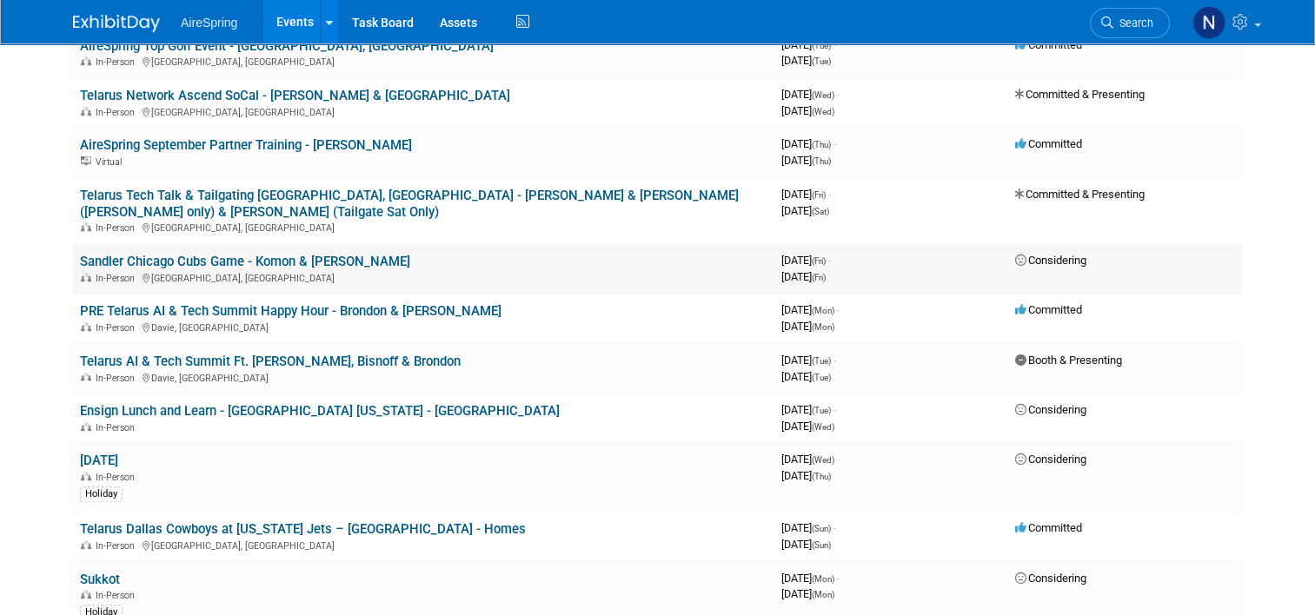
click at [202, 254] on link "Sandler Chicago Cubs Game - Komon & [PERSON_NAME]" at bounding box center [245, 262] width 330 height 16
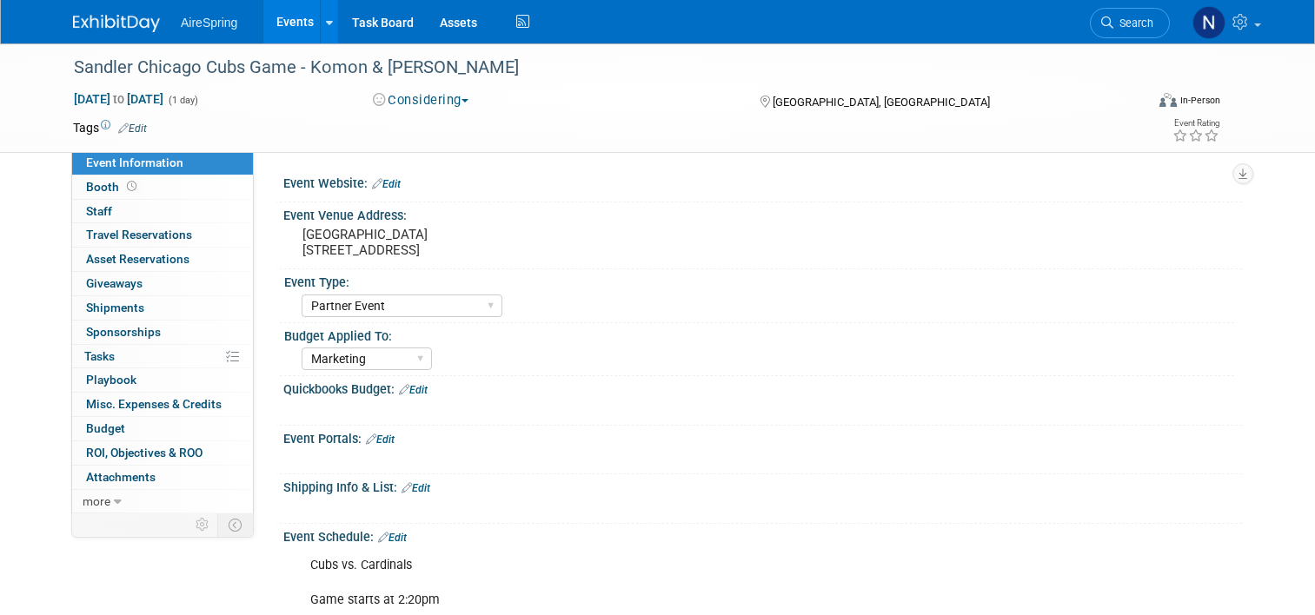
select select "Partner Event"
select select "Marketing"
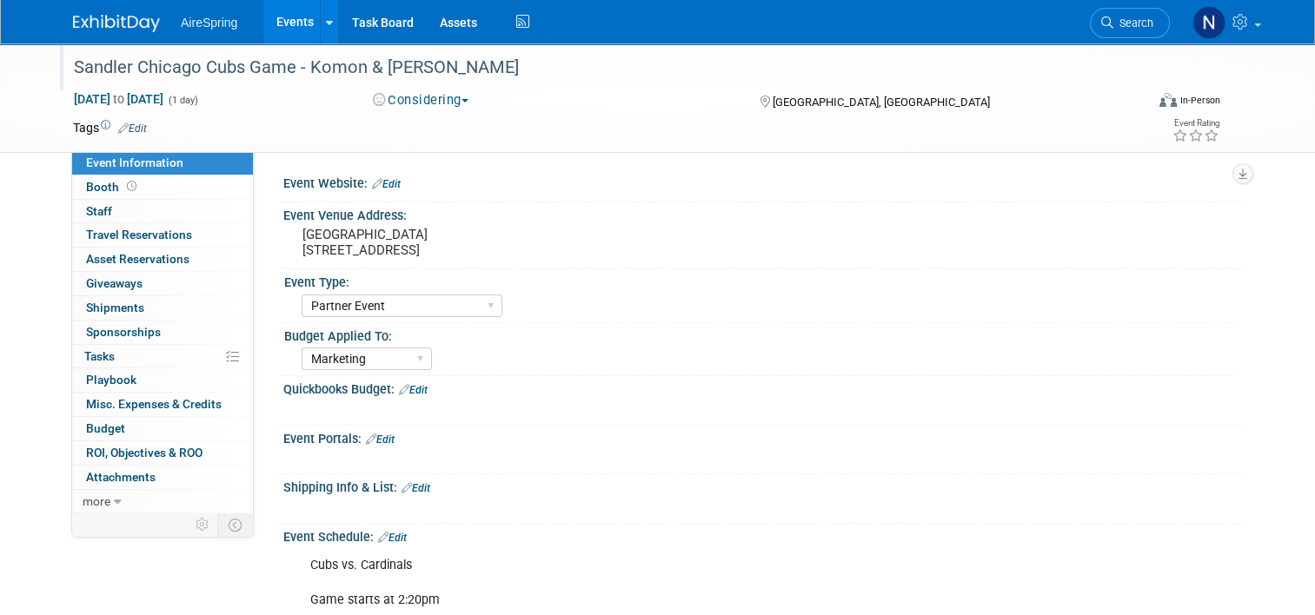
click at [476, 63] on div "Sandler Chicago Cubs Game - Komon & [PERSON_NAME]" at bounding box center [595, 67] width 1055 height 31
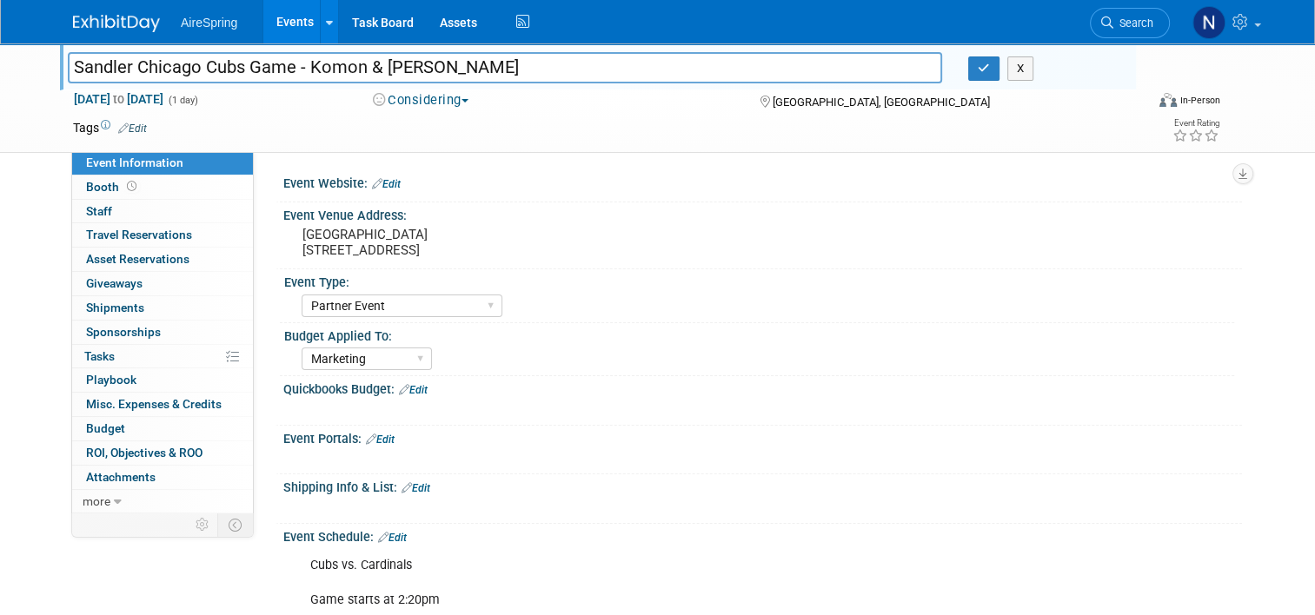
drag, startPoint x: 374, startPoint y: 63, endPoint x: 298, endPoint y: 68, distance: 75.7
click at [298, 68] on input "Sandler Chicago Cubs Game - Komon & [PERSON_NAME]" at bounding box center [505, 67] width 874 height 30
click at [373, 61] on input "Sandler Chicago Cubs Game - [PERSON_NAME]" at bounding box center [505, 67] width 874 height 30
type input "Sandler Chicago Cubs Game - [PERSON_NAME] &"
click at [988, 70] on icon "button" at bounding box center [984, 68] width 12 height 11
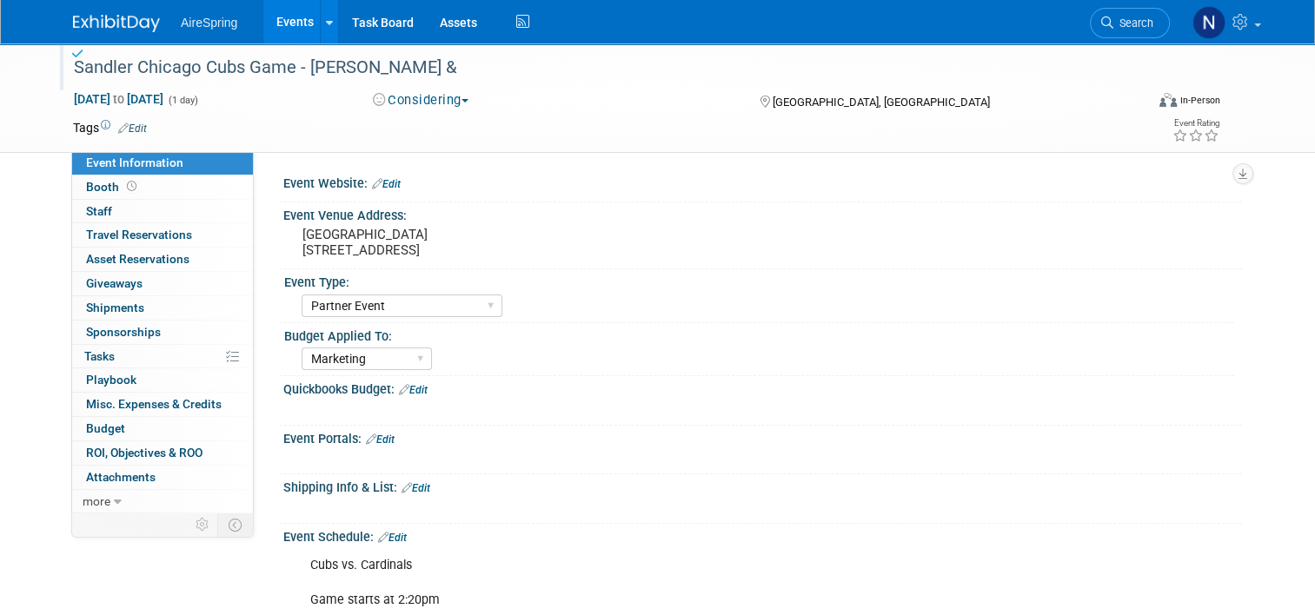
click at [441, 103] on button "Considering" at bounding box center [421, 100] width 109 height 18
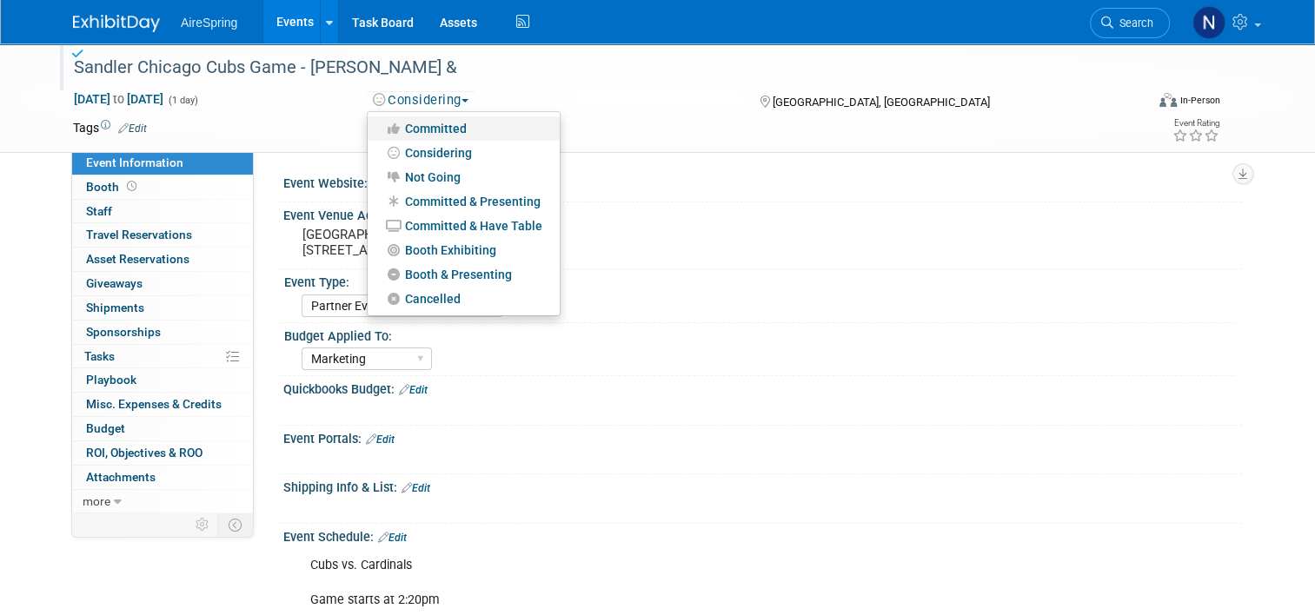
click at [441, 130] on link "Committed" at bounding box center [464, 128] width 192 height 24
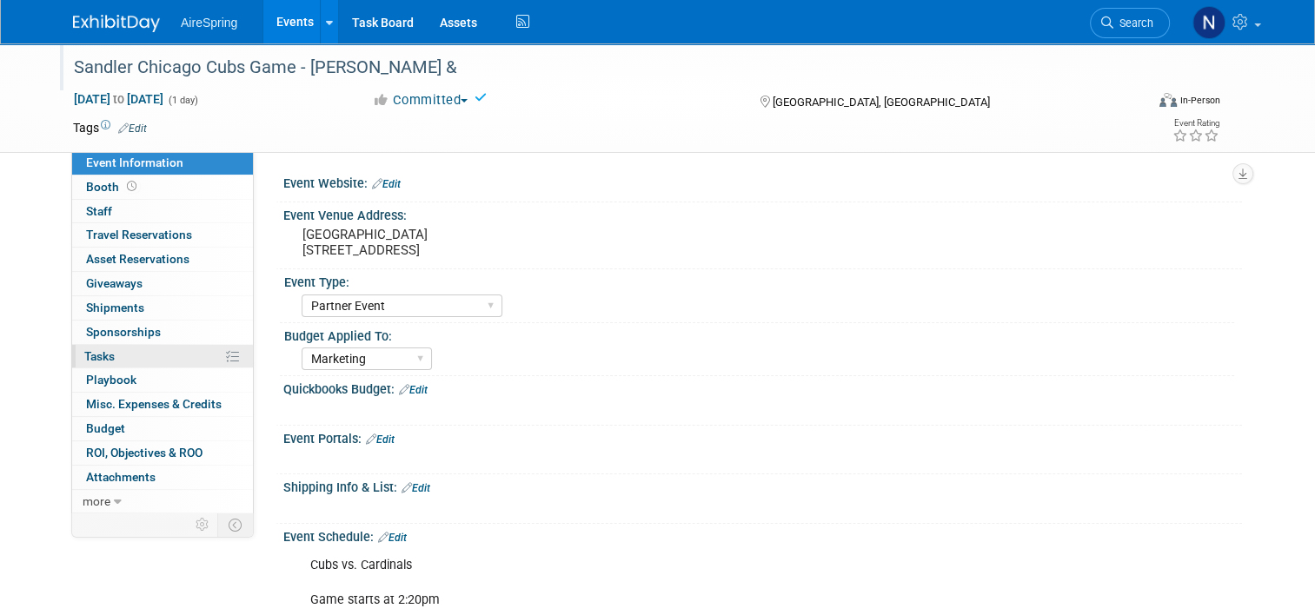
click at [86, 349] on span "Tasks 0%" at bounding box center [99, 356] width 30 height 14
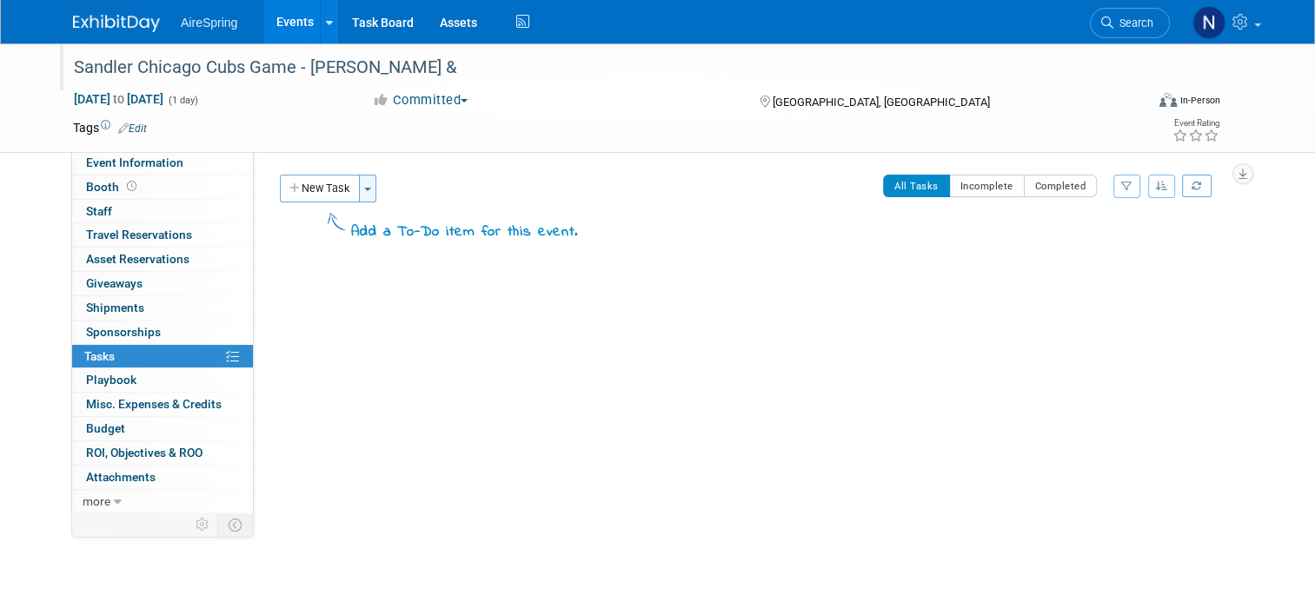
click at [359, 181] on button "Toggle Dropdown" at bounding box center [367, 189] width 17 height 28
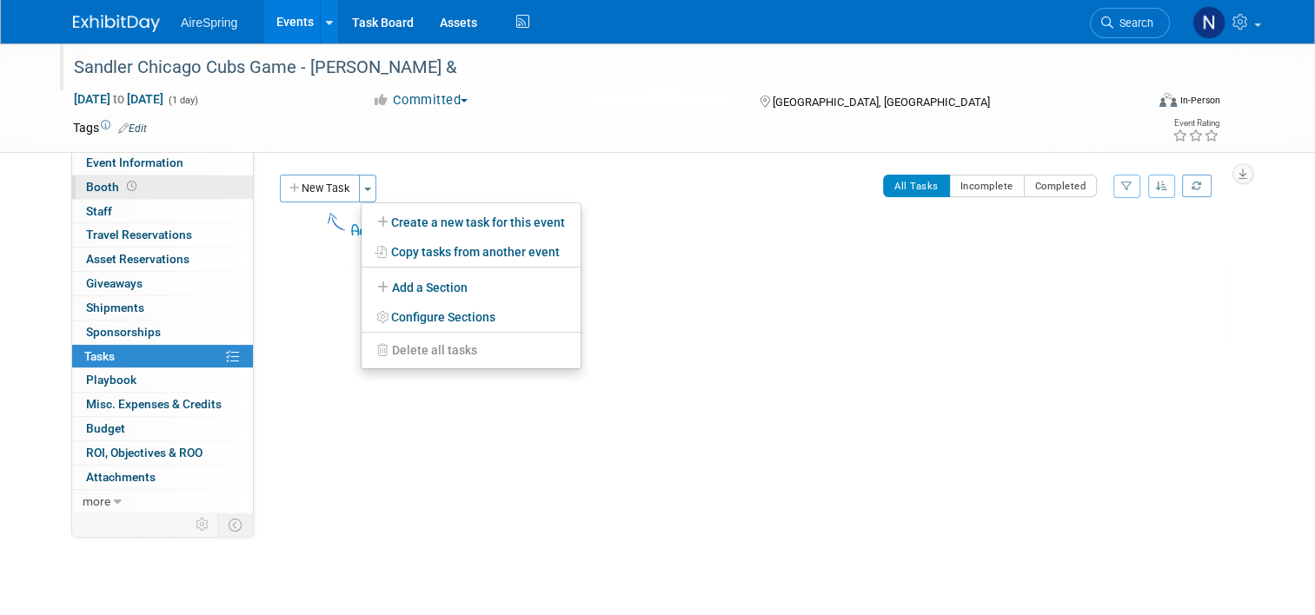
click at [167, 185] on link "Booth" at bounding box center [162, 187] width 181 height 23
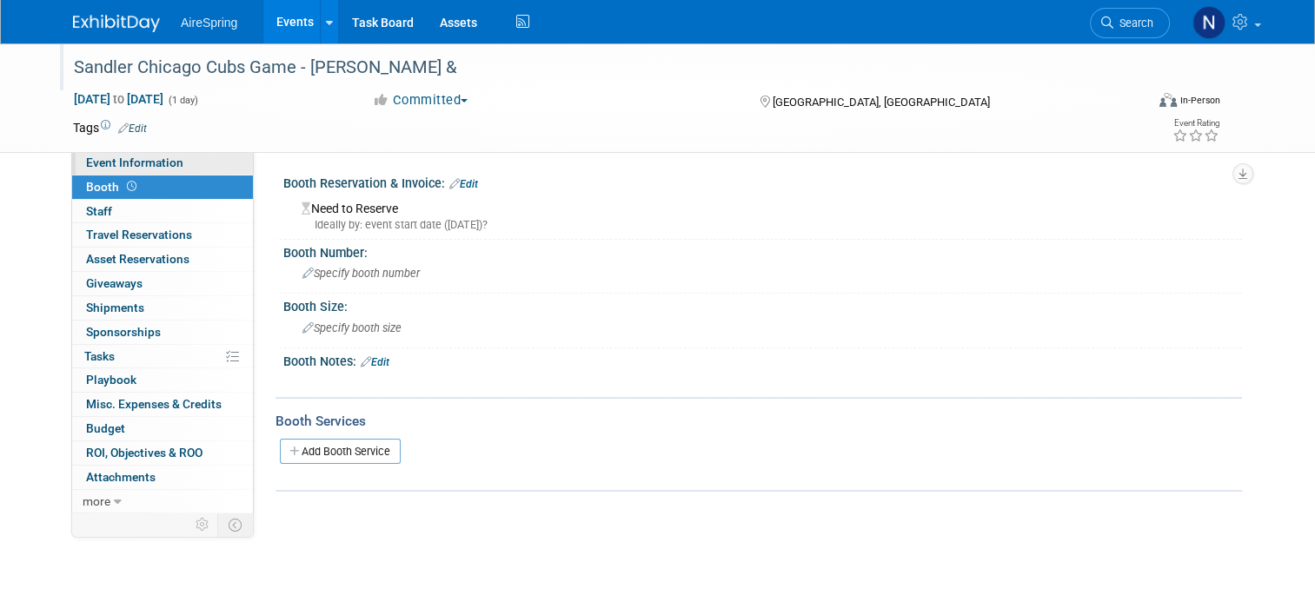
click at [130, 159] on span "Event Information" at bounding box center [134, 163] width 97 height 14
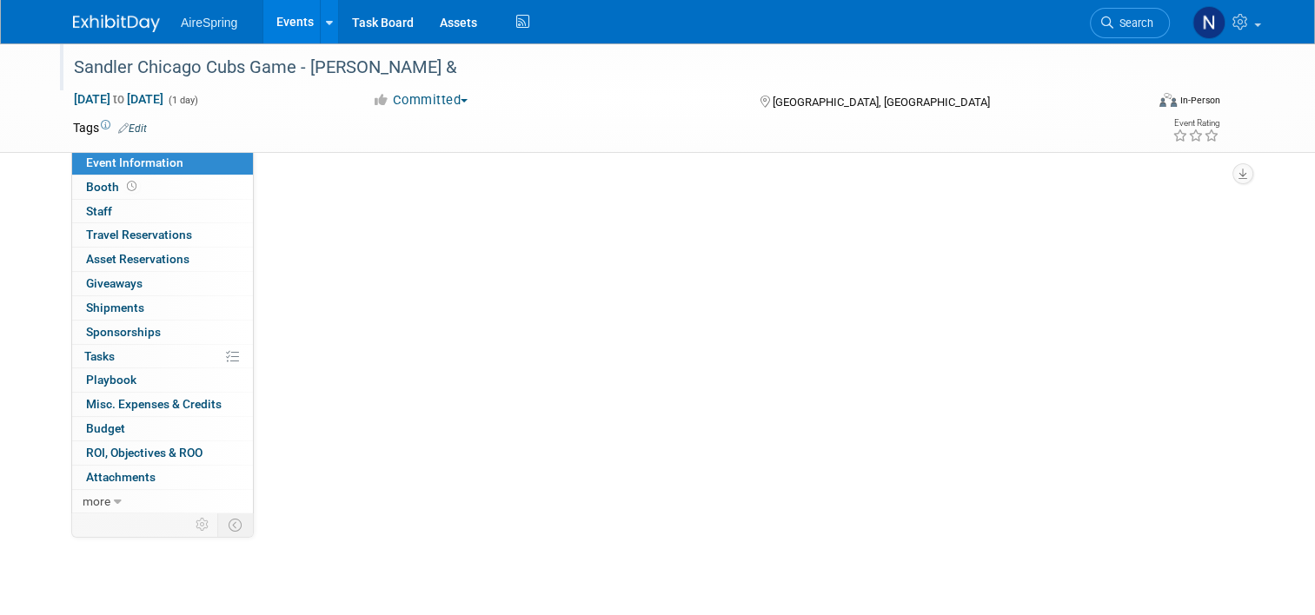
select select "Partner Event"
select select "Marketing"
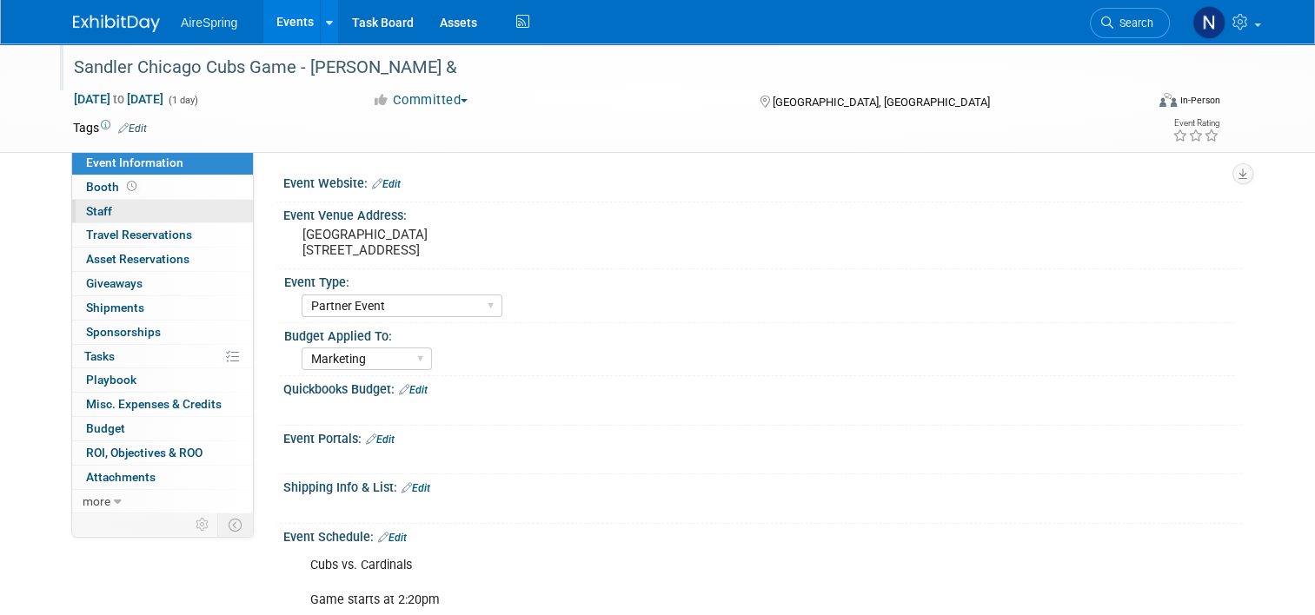
click at [123, 214] on link "0 Staff 0" at bounding box center [162, 211] width 181 height 23
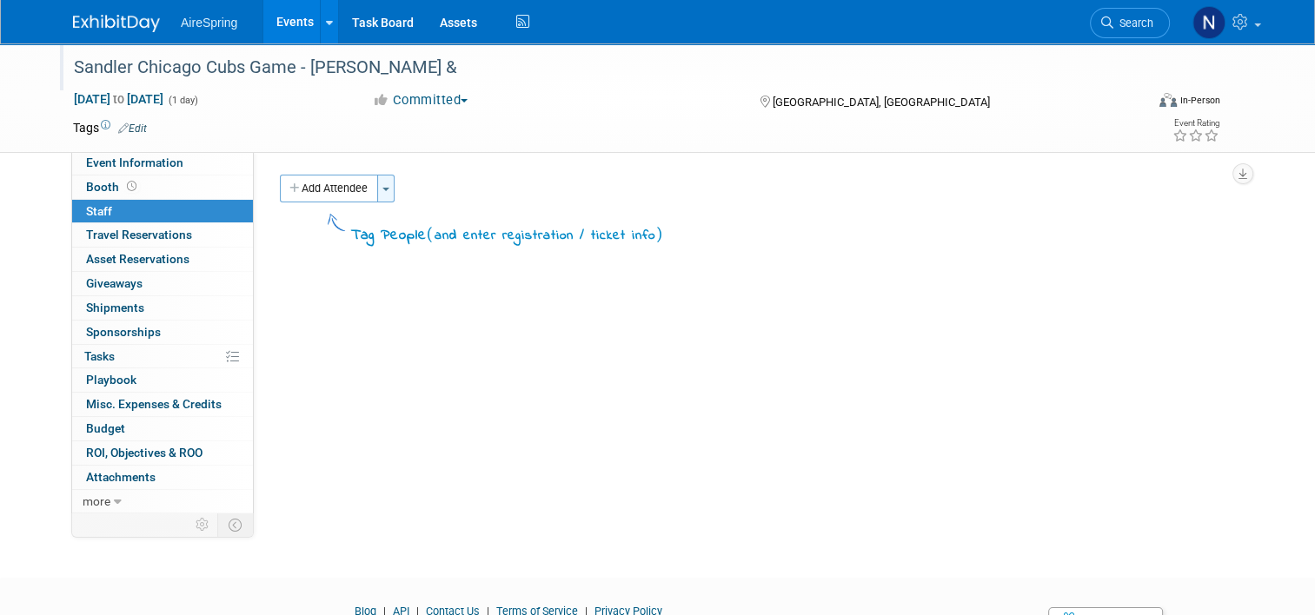
click at [382, 197] on button "Toggle Dropdown" at bounding box center [385, 189] width 17 height 28
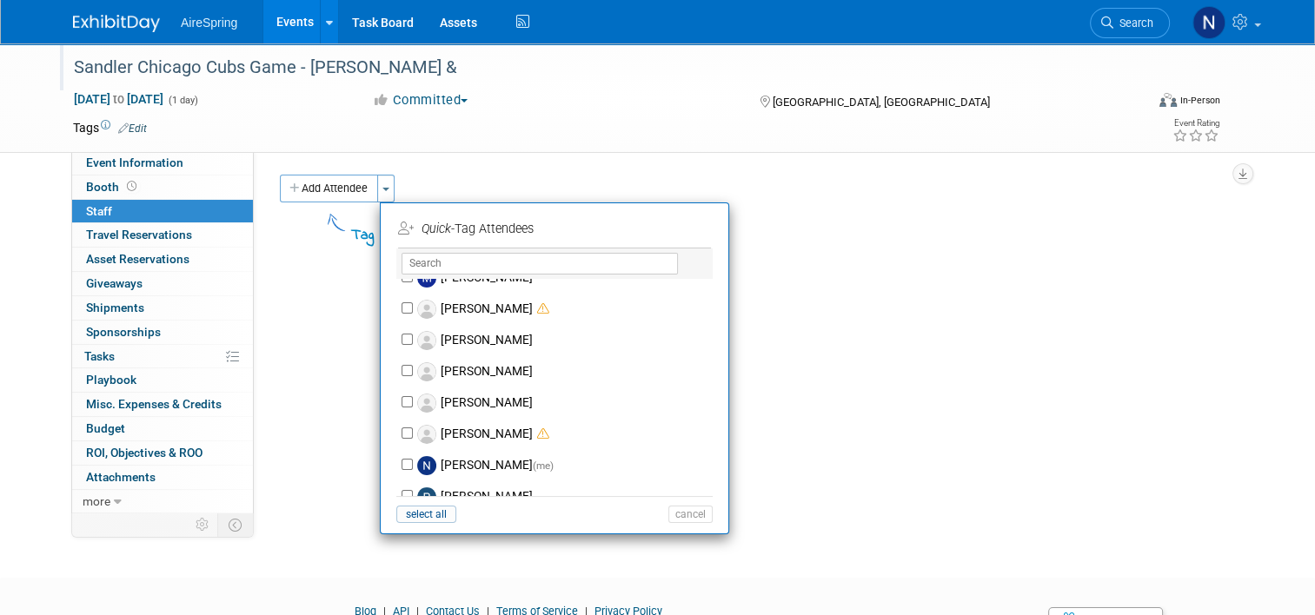
scroll to position [1651, 0]
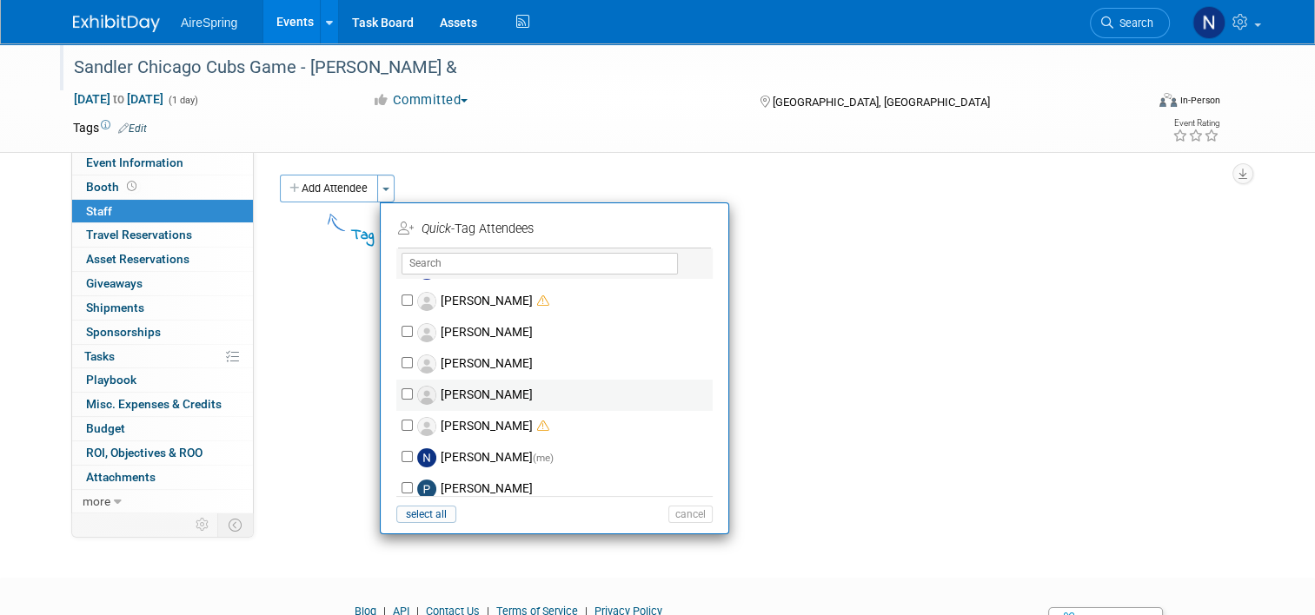
click at [528, 399] on label "Michael Curtin" at bounding box center [566, 395] width 306 height 31
click at [413, 399] on input "[PERSON_NAME]" at bounding box center [406, 393] width 11 height 11
checkbox input "true"
click at [684, 211] on li "Quick -Tag Attendees 1 selected Apply" at bounding box center [555, 228] width 348 height 41
click at [683, 222] on button "Apply" at bounding box center [684, 228] width 53 height 25
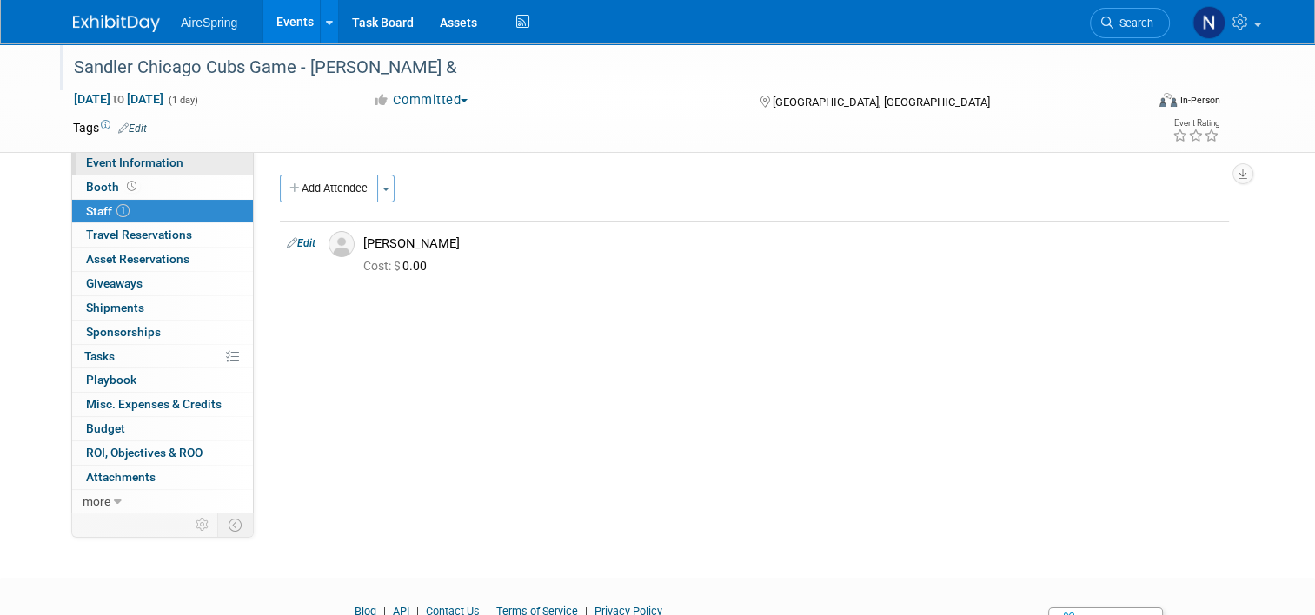
click at [136, 162] on span "Event Information" at bounding box center [134, 163] width 97 height 14
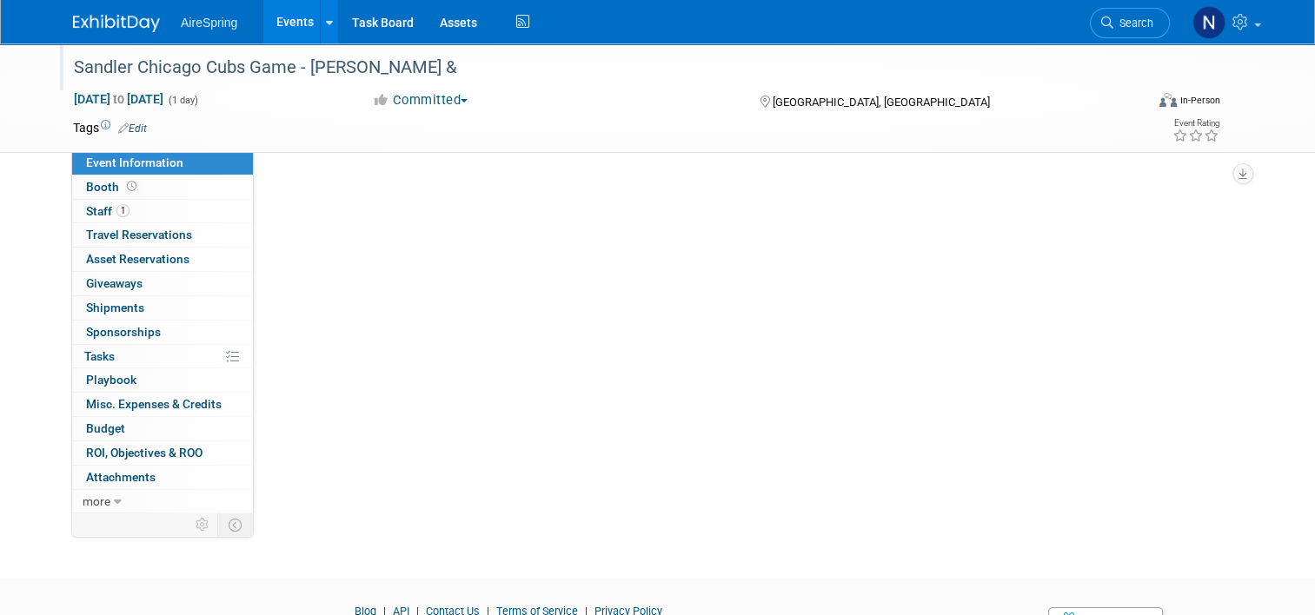
select select "Partner Event"
select select "Marketing"
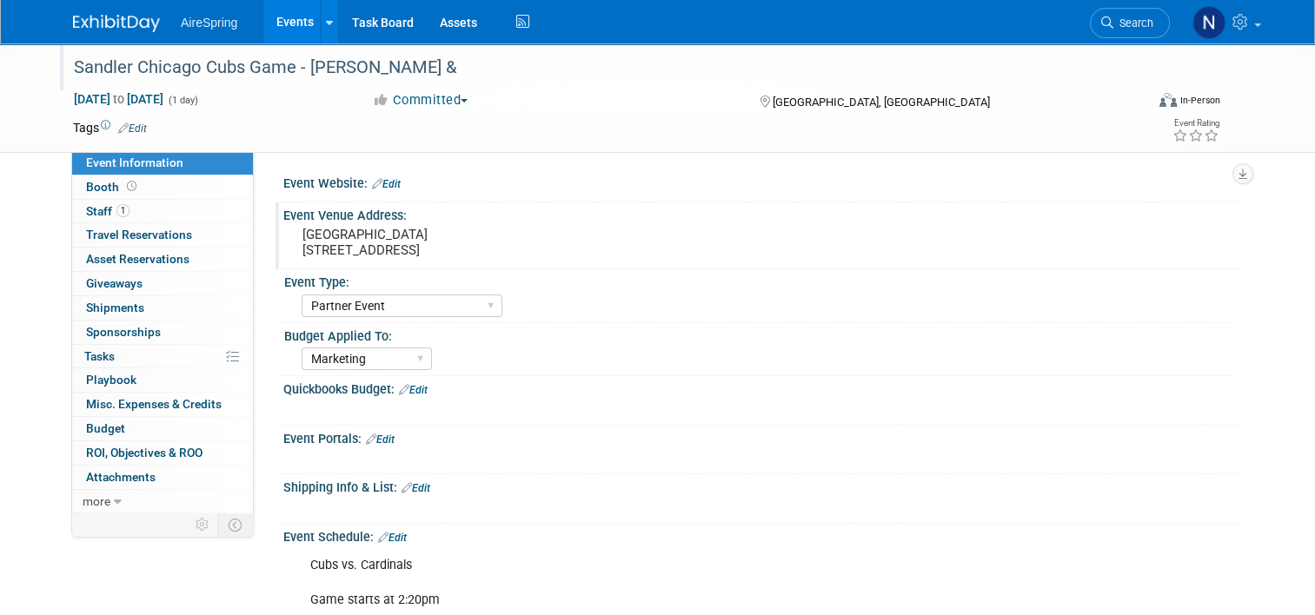
click at [470, 232] on pre "Wrigley Field 1060 W Addison St, Chicago, IL 60613" at bounding box center [482, 242] width 361 height 31
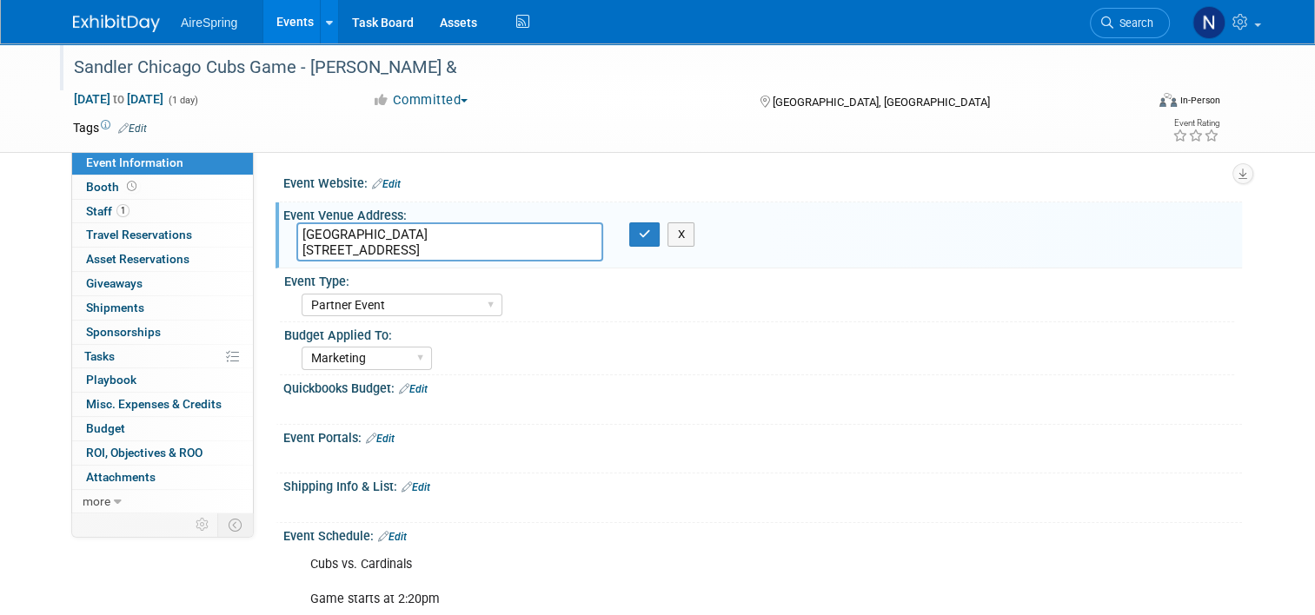
drag, startPoint x: 557, startPoint y: 253, endPoint x: 282, endPoint y: 248, distance: 274.6
click at [283, 248] on div "Wrigley Field 1060 W Addison St, Chicago, IL 60613" at bounding box center [449, 241] width 333 height 39
click at [309, 125] on td at bounding box center [586, 127] width 878 height 17
click at [629, 240] on button "button" at bounding box center [644, 234] width 31 height 24
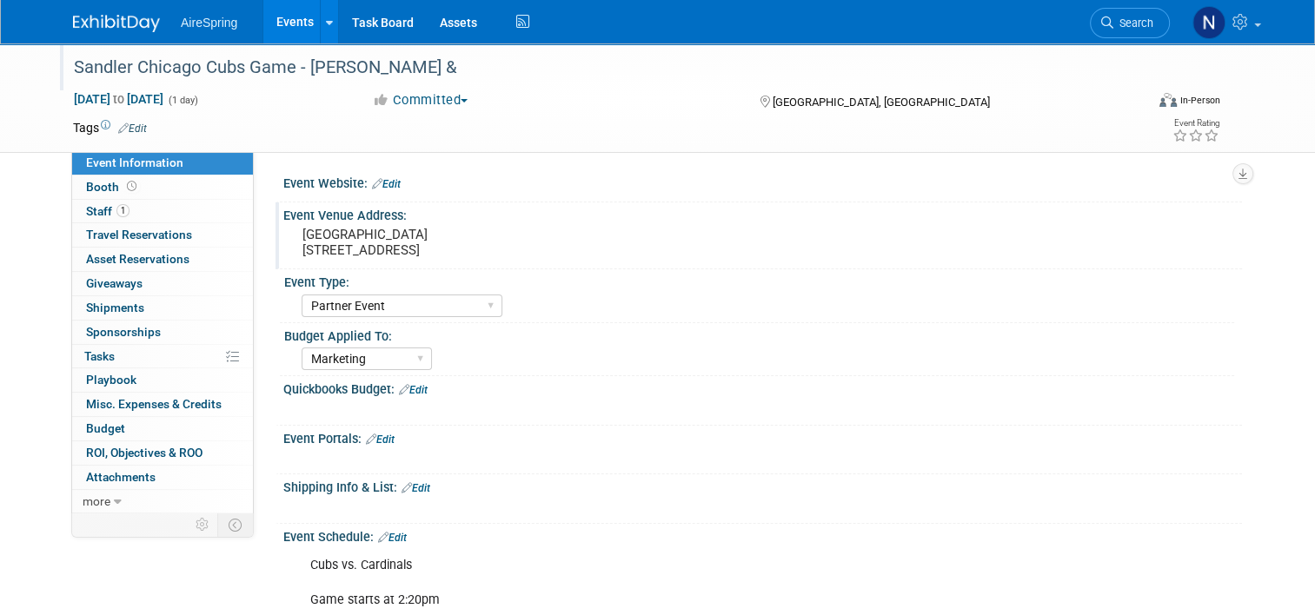
click at [279, 10] on link "Events" at bounding box center [294, 21] width 63 height 43
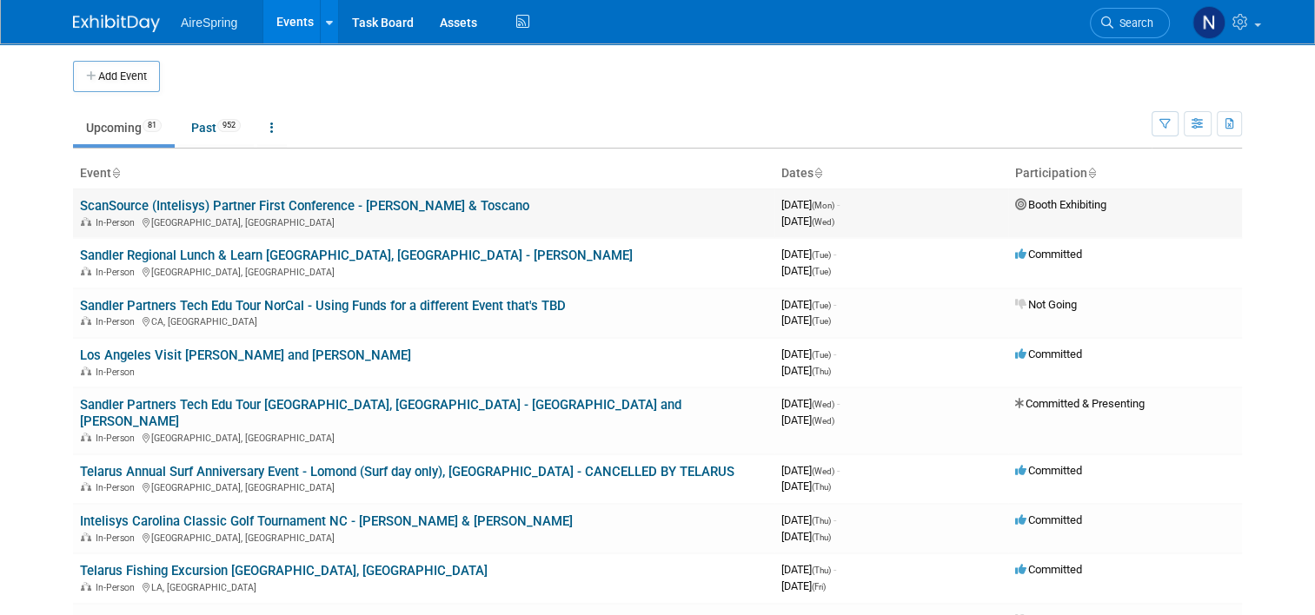
click at [311, 203] on link "ScanSource (Intelisys) Partner First Conference - [PERSON_NAME] & Toscano" at bounding box center [304, 206] width 449 height 16
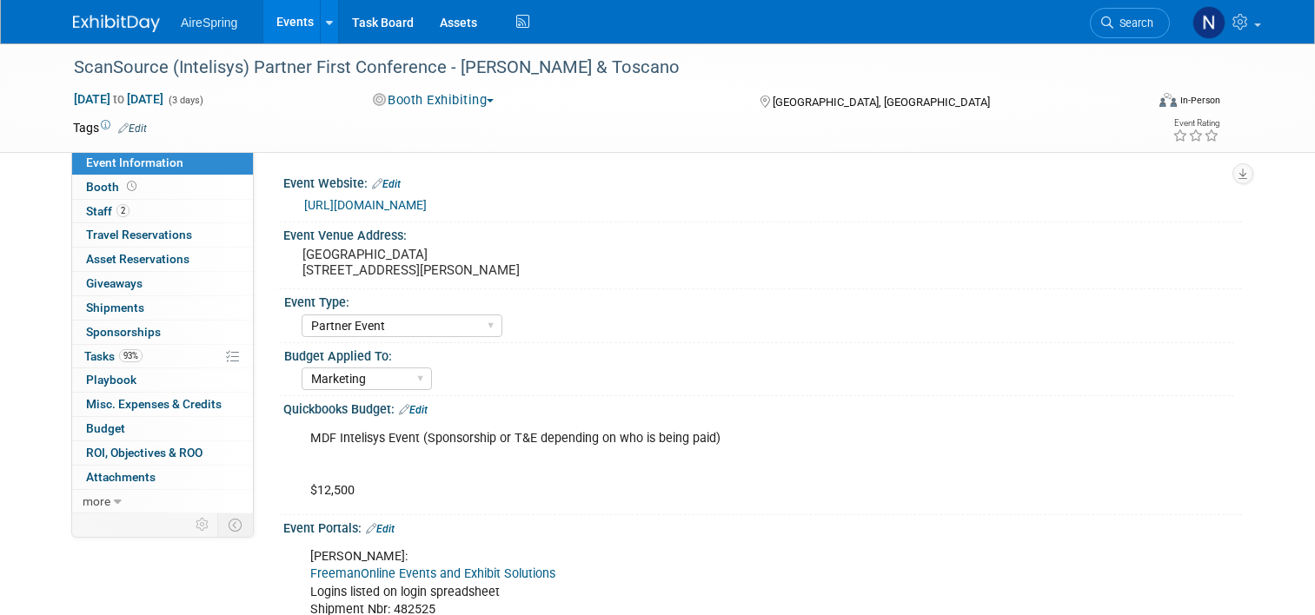
select select "Partner Event"
select select "Marketing"
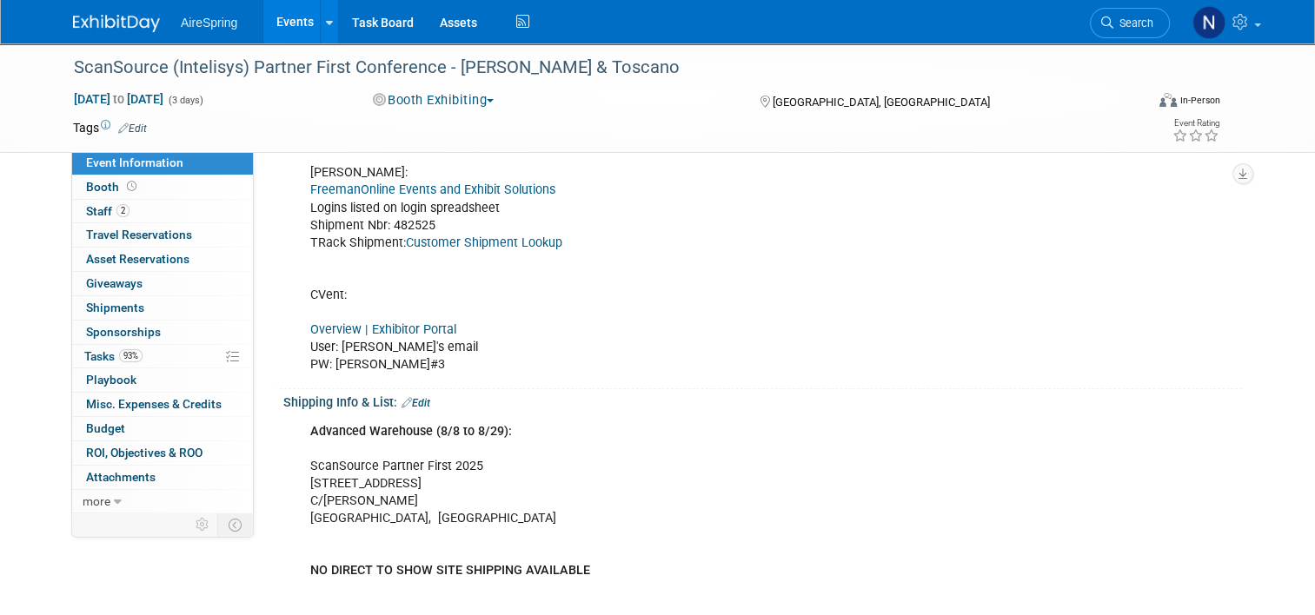
scroll to position [261, 0]
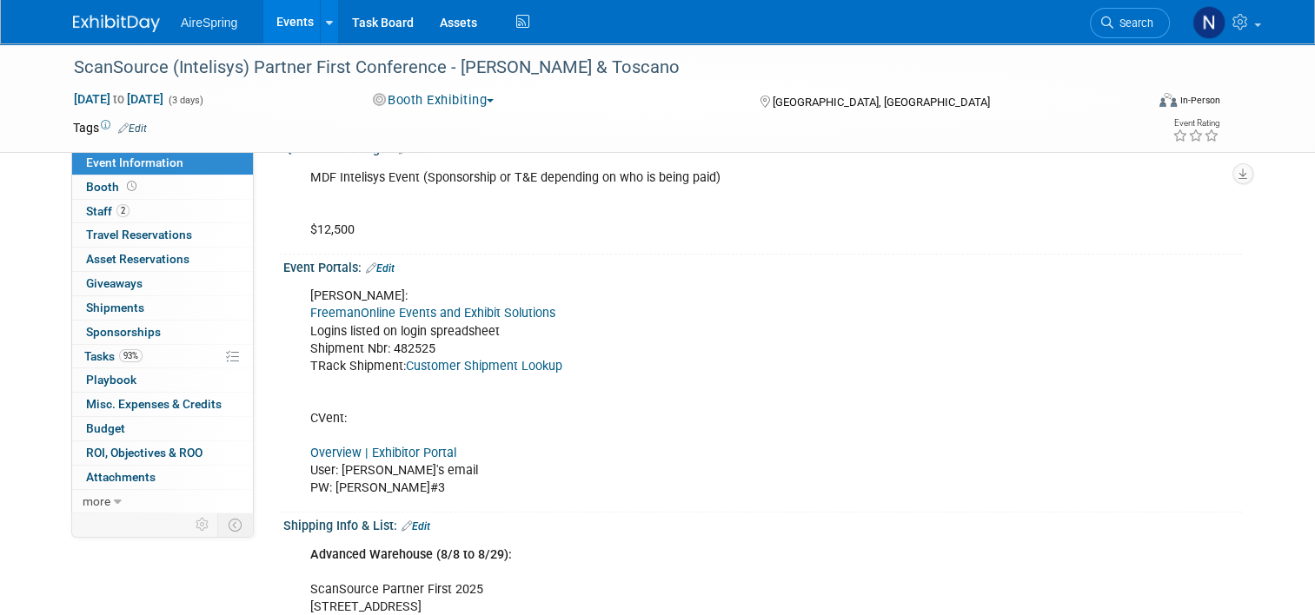
click at [377, 452] on link "Overview | Exhibitor Portal" at bounding box center [383, 453] width 146 height 15
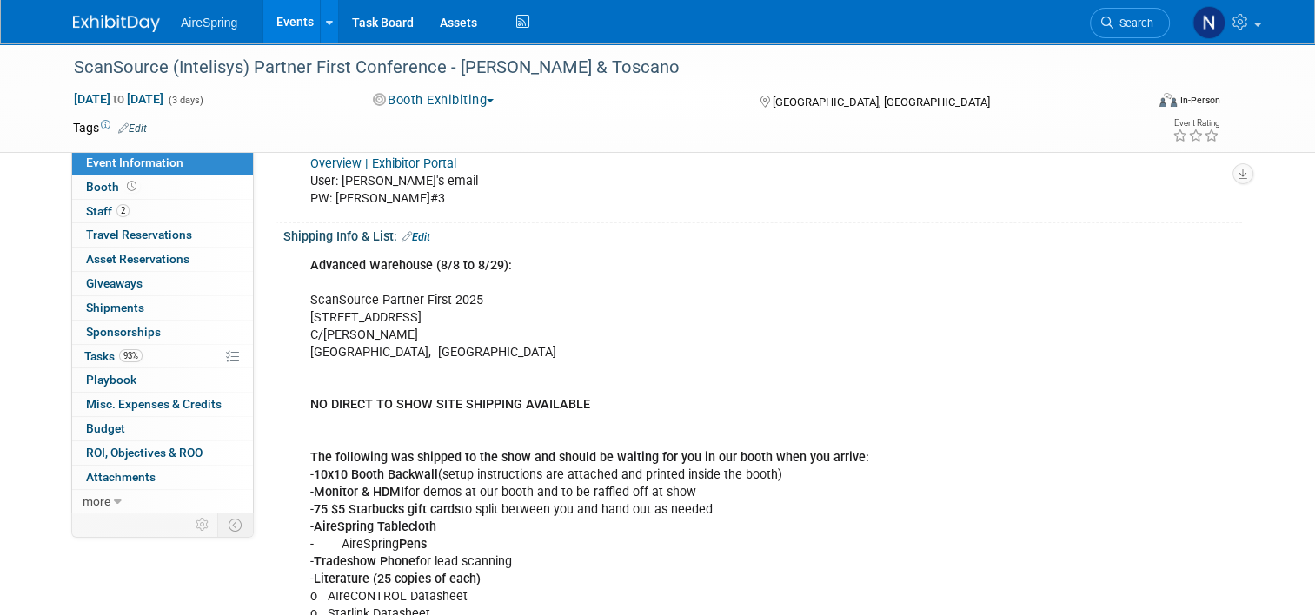
scroll to position [695, 0]
